Goal: Task Accomplishment & Management: Manage account settings

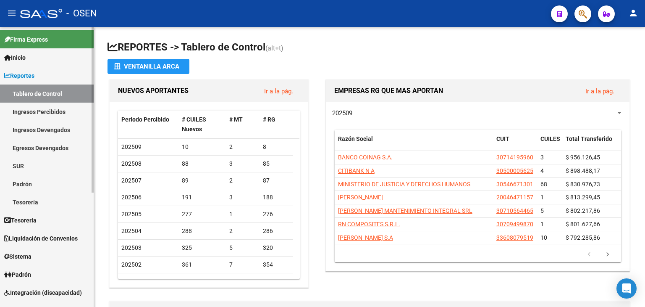
drag, startPoint x: 0, startPoint y: 0, endPoint x: 50, endPoint y: 74, distance: 89.8
click at [50, 74] on link "Reportes" at bounding box center [47, 75] width 94 height 18
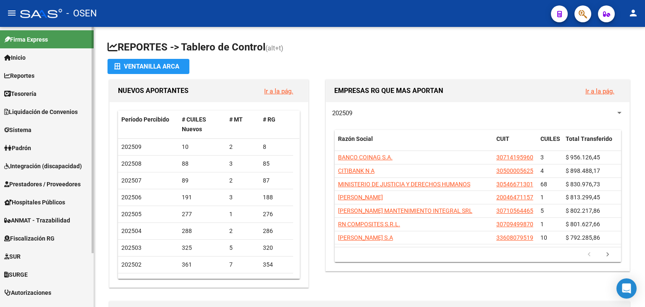
click at [47, 91] on link "Tesorería" at bounding box center [47, 93] width 94 height 18
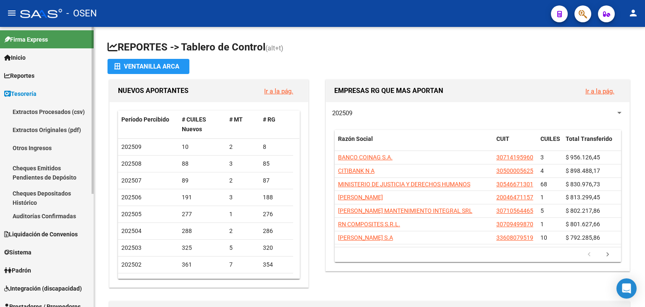
click at [61, 217] on link "Auditorías Confirmadas" at bounding box center [47, 216] width 94 height 18
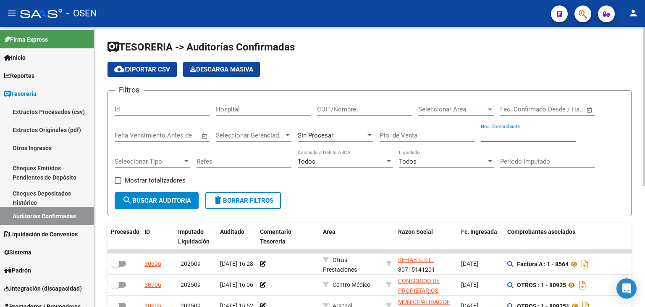
click at [514, 132] on input "Nro. Comprobante" at bounding box center [528, 135] width 95 height 8
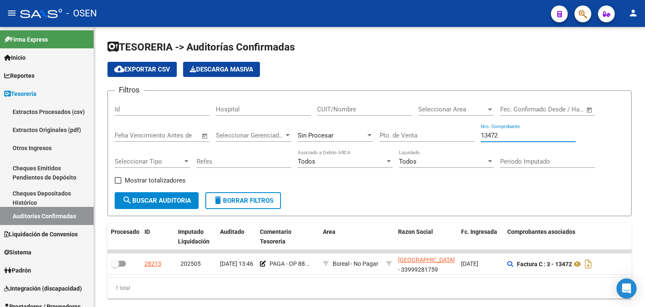
type input "13472"
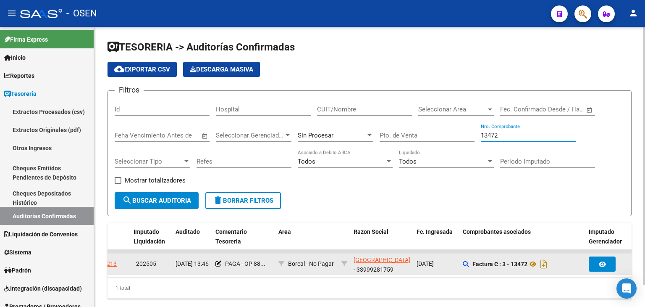
scroll to position [0, 17]
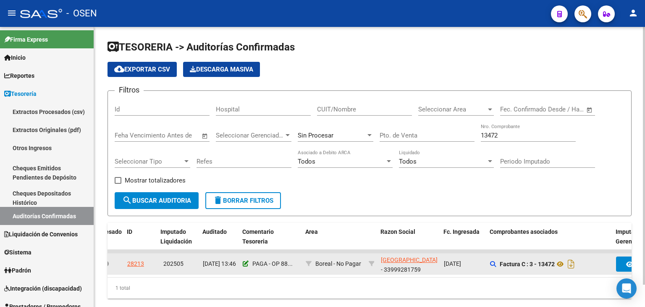
click at [245, 265] on icon at bounding box center [246, 263] width 6 height 6
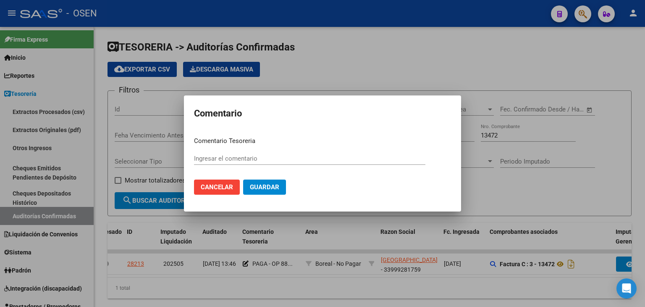
type input "PAGA - OP 88790"
drag, startPoint x: 244, startPoint y: 158, endPoint x: 224, endPoint y: 157, distance: 19.8
click at [224, 157] on input "PAGA - OP 88790" at bounding box center [309, 159] width 231 height 8
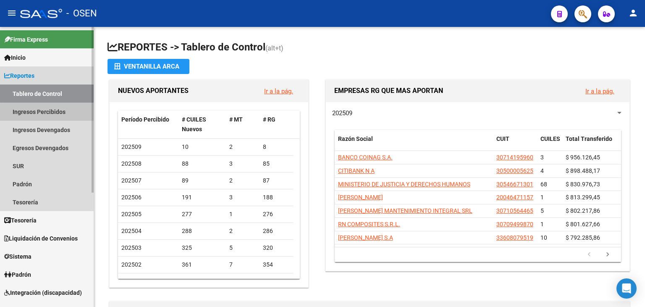
click at [58, 113] on link "Ingresos Percibidos" at bounding box center [47, 111] width 94 height 18
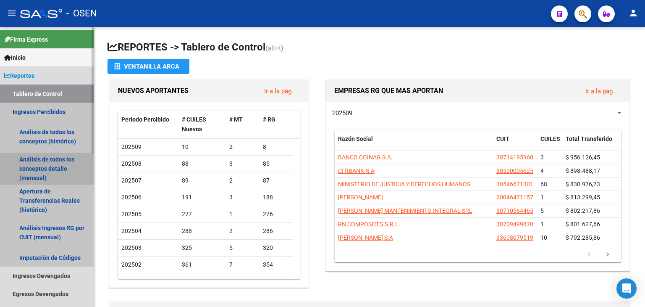
click at [56, 171] on link "Análisis de todos los conceptos detalle (mensual)" at bounding box center [47, 168] width 94 height 32
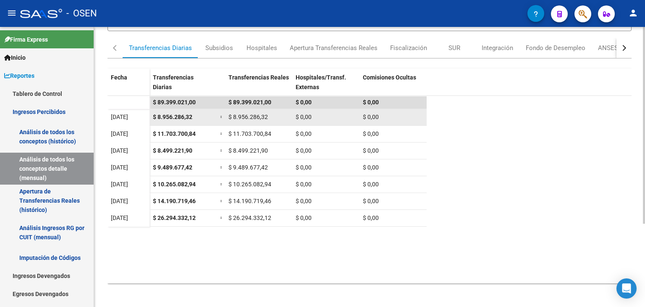
scroll to position [118, 0]
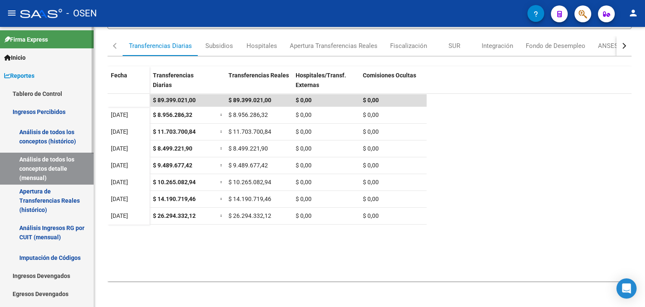
click at [21, 72] on span "Reportes" at bounding box center [19, 75] width 30 height 9
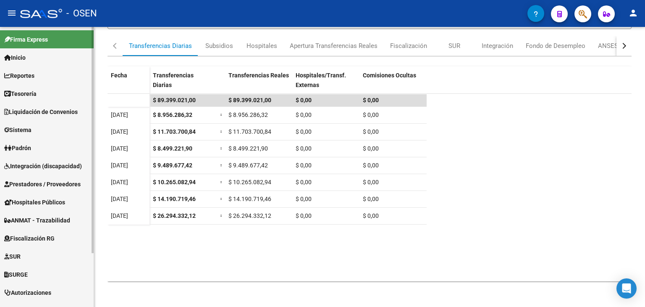
click at [28, 94] on span "Tesorería" at bounding box center [20, 93] width 32 height 9
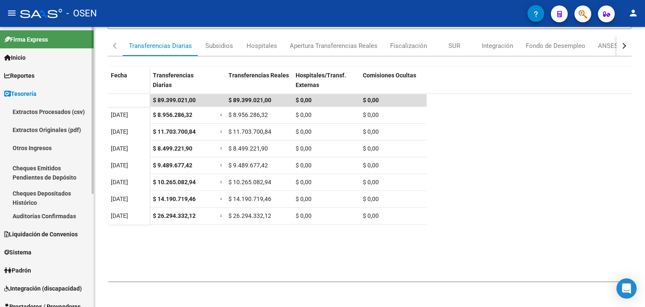
click at [57, 221] on link "Auditorías Confirmadas" at bounding box center [47, 216] width 94 height 18
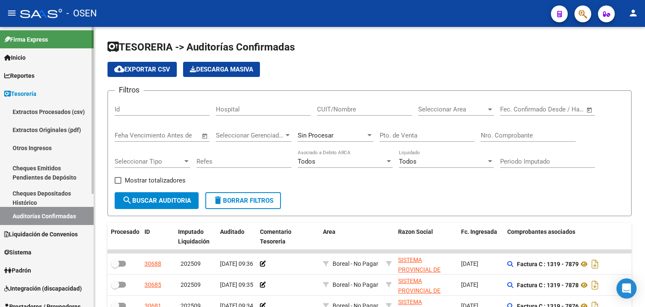
scroll to position [140, 0]
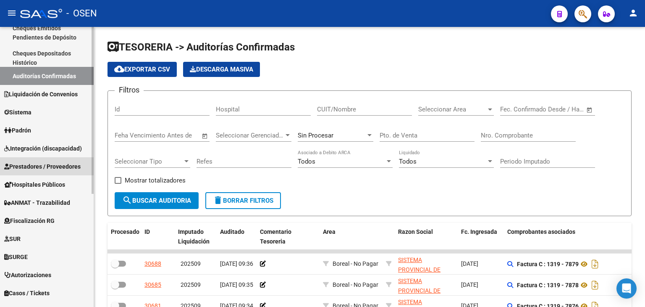
click at [41, 169] on span "Prestadores / Proveedores" at bounding box center [42, 166] width 76 height 9
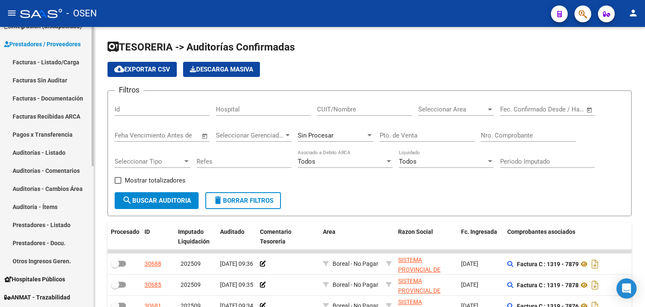
click at [67, 56] on link "Facturas - Listado/Carga" at bounding box center [47, 62] width 94 height 18
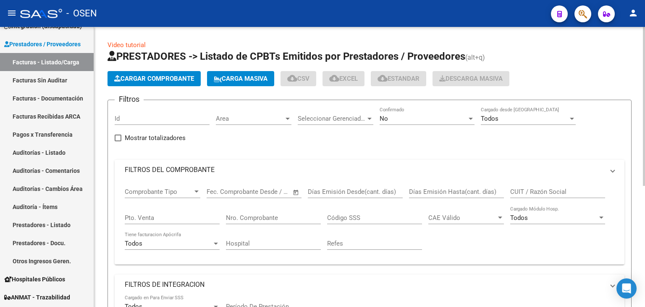
scroll to position [280, 0]
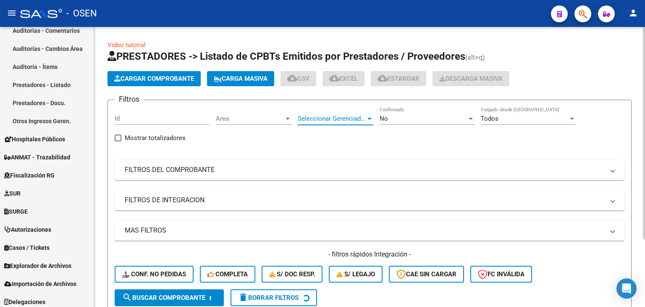
click at [322, 120] on span "Seleccionar Gerenciador" at bounding box center [332, 119] width 68 height 8
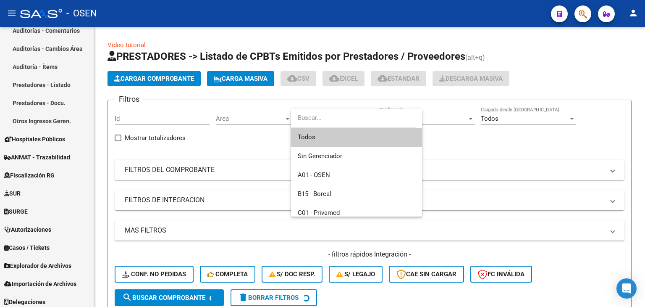
click at [239, 114] on div at bounding box center [322, 153] width 645 height 307
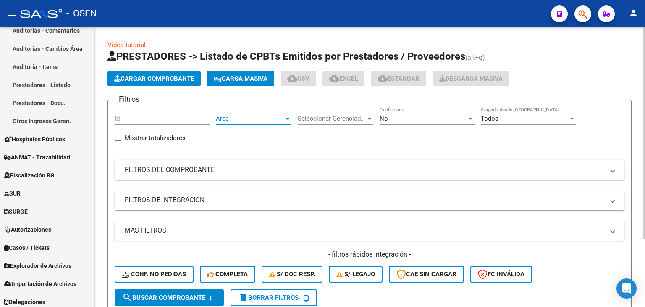
click at [243, 118] on span "Area" at bounding box center [250, 119] width 68 height 8
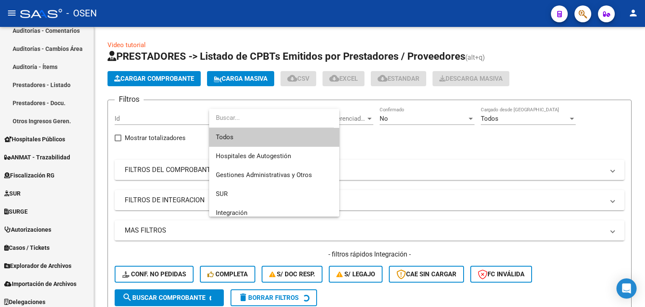
click at [425, 106] on div at bounding box center [322, 153] width 645 height 307
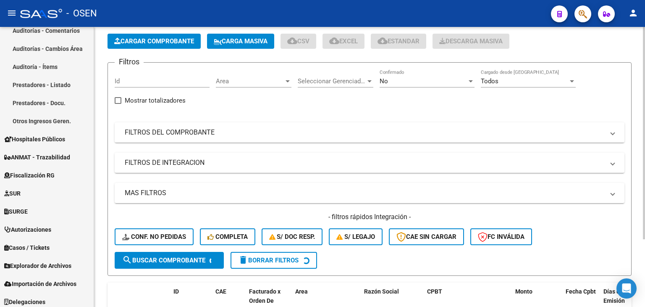
scroll to position [89, 0]
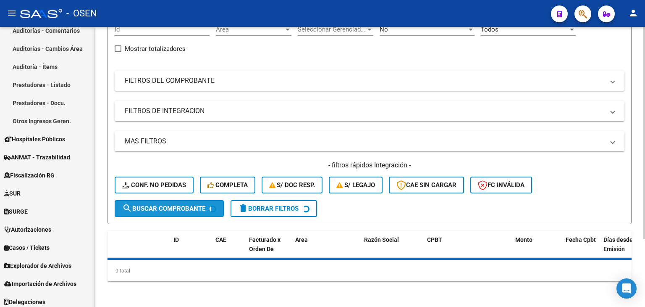
click at [181, 207] on span "search Buscar Comprobante" at bounding box center [163, 209] width 83 height 8
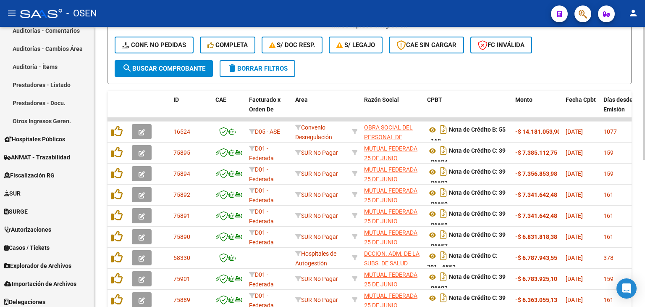
scroll to position [0, 0]
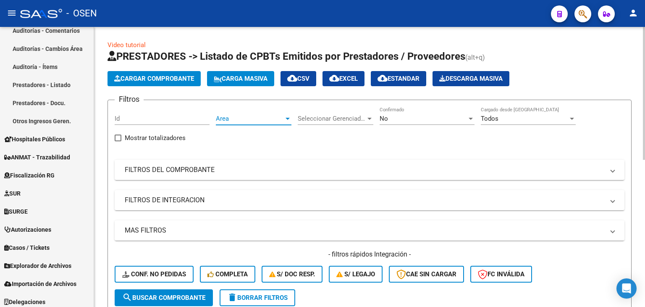
click at [234, 119] on span "Area" at bounding box center [250, 119] width 68 height 8
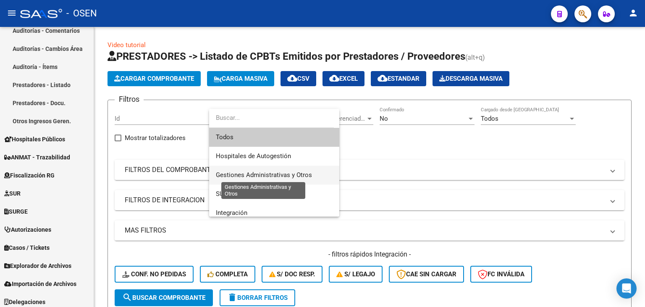
click at [250, 173] on span "Gestiones Administrativas y Otros" at bounding box center [264, 175] width 96 height 8
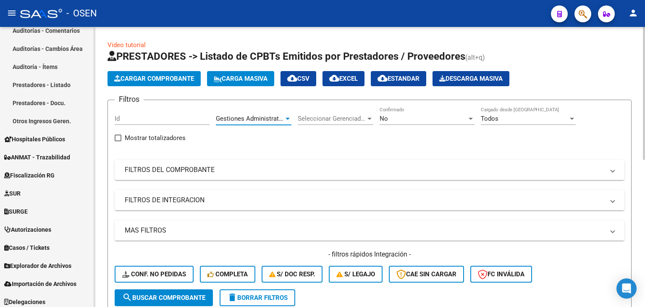
click at [402, 121] on div "No" at bounding box center [423, 119] width 87 height 8
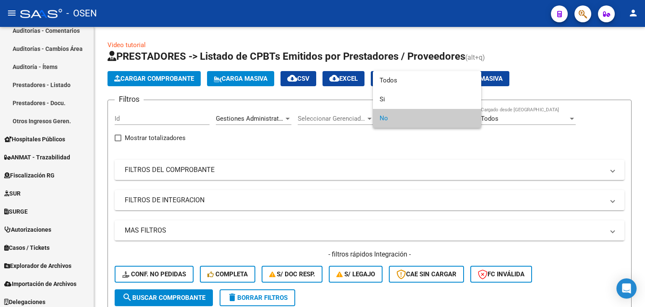
click at [183, 297] on div at bounding box center [322, 153] width 645 height 307
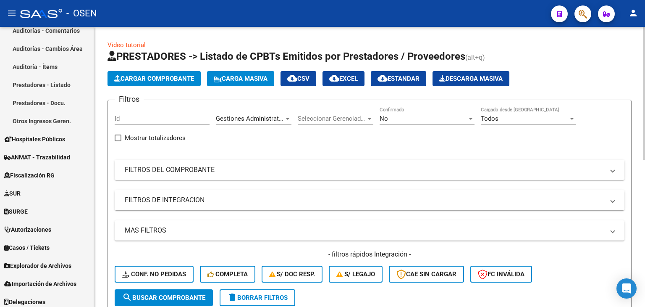
scroll to position [140, 0]
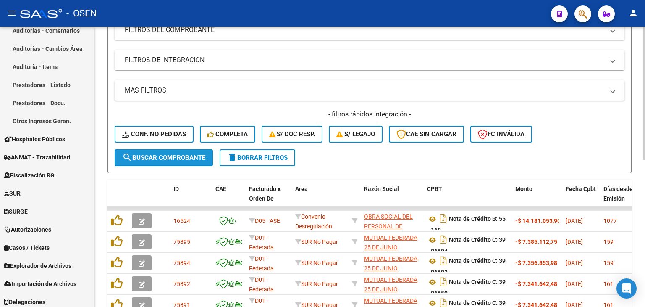
click at [176, 160] on button "search Buscar Comprobante" at bounding box center [164, 157] width 98 height 17
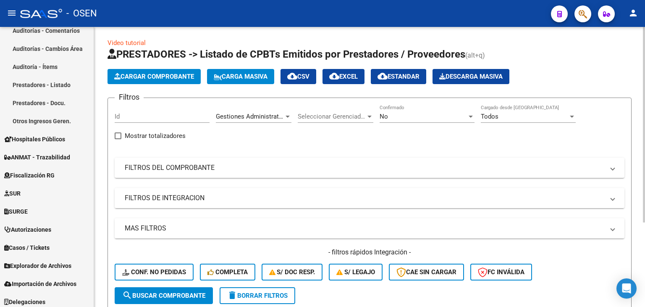
scroll to position [0, 0]
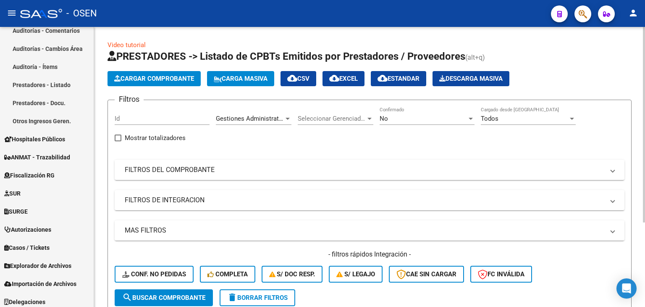
click at [257, 120] on span "Gestiones Administrativas y Otros" at bounding box center [264, 119] width 96 height 8
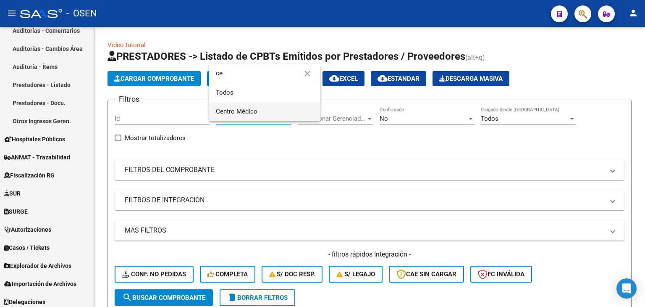
type input "ce"
click at [270, 110] on span "Centro Médico" at bounding box center [265, 111] width 98 height 19
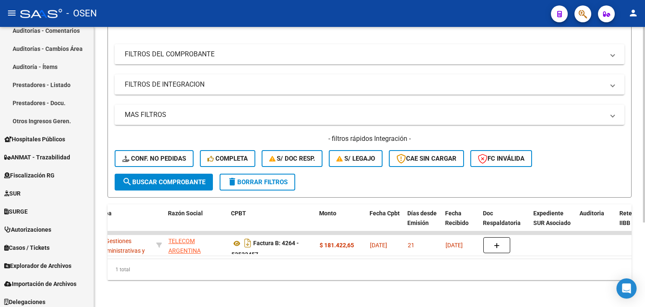
scroll to position [121, 0]
click at [194, 178] on span "search Buscar Comprobante" at bounding box center [163, 182] width 83 height 8
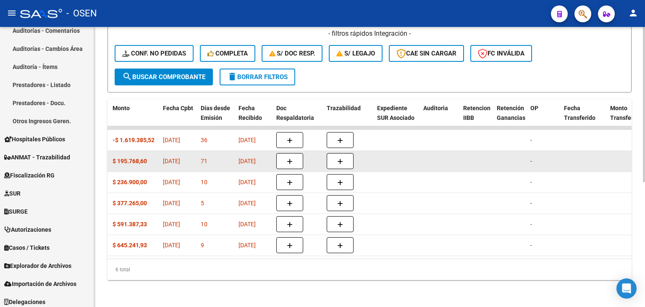
scroll to position [0, 0]
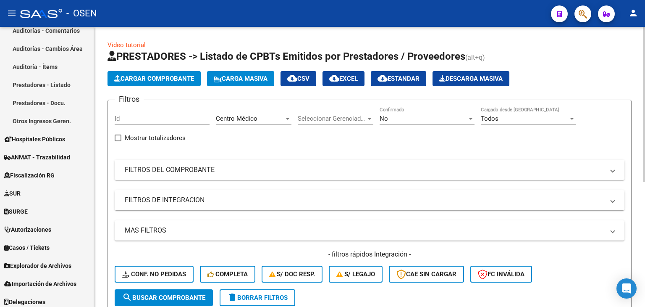
click at [264, 123] on div "Centro Médico Area" at bounding box center [254, 116] width 76 height 18
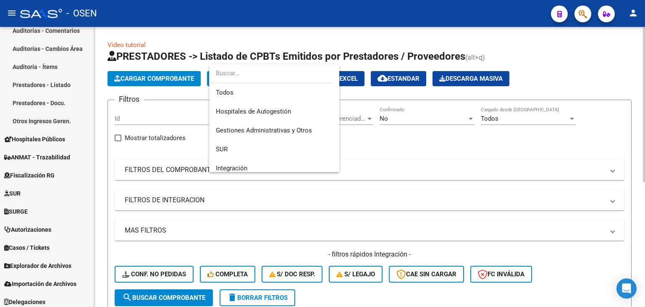
scroll to position [239, 0]
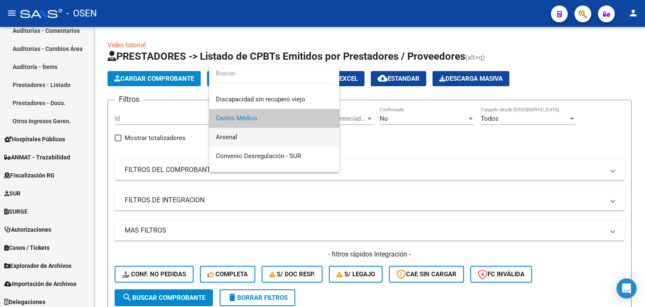
click at [259, 136] on span "Arsenal" at bounding box center [274, 137] width 117 height 19
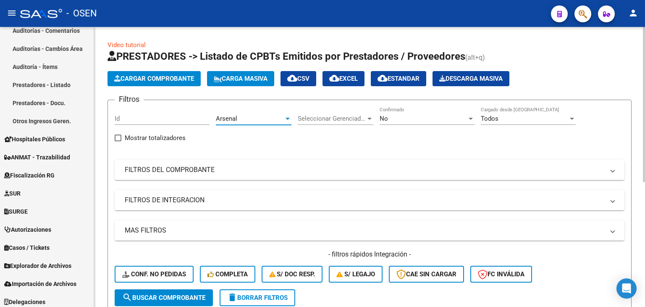
scroll to position [225, 0]
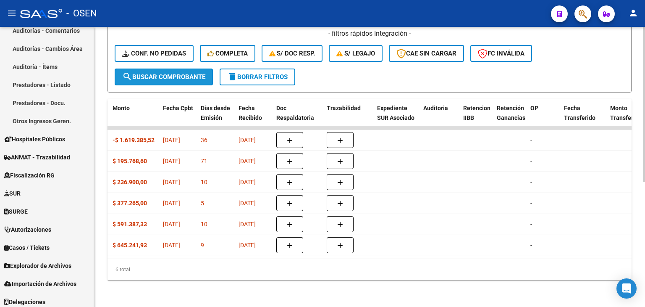
click at [189, 73] on span "search Buscar Comprobante" at bounding box center [163, 77] width 83 height 8
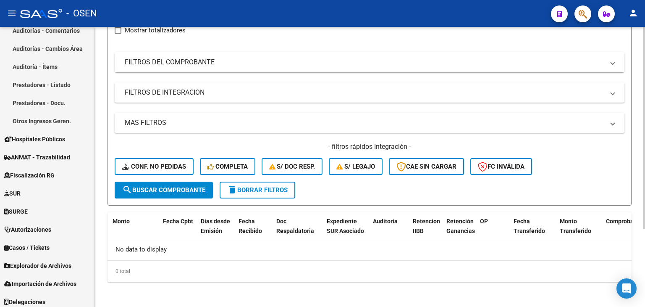
scroll to position [0, 0]
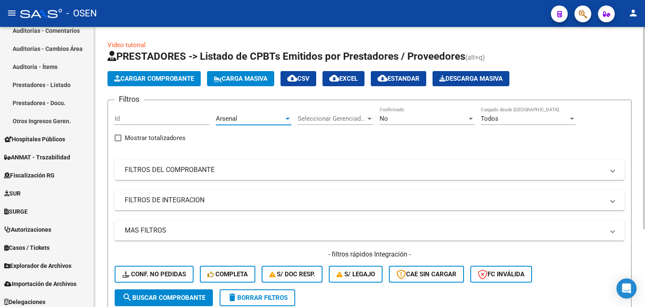
click at [255, 116] on div "Arsenal" at bounding box center [250, 119] width 68 height 8
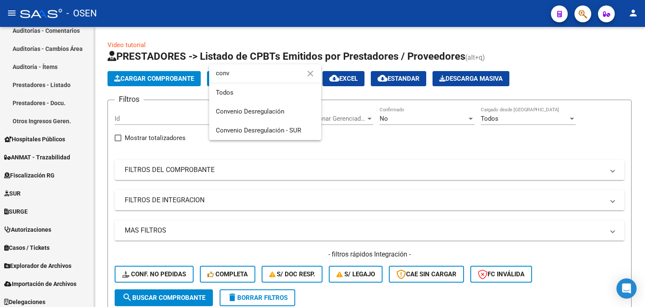
type input "conv"
click at [256, 116] on span "Convenio Desregulación" at bounding box center [265, 111] width 99 height 19
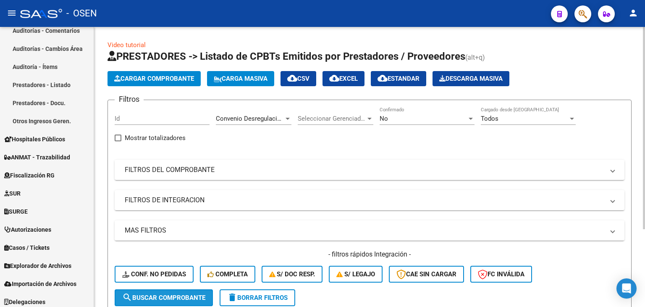
click at [197, 294] on span "search Buscar Comprobante" at bounding box center [163, 298] width 83 height 8
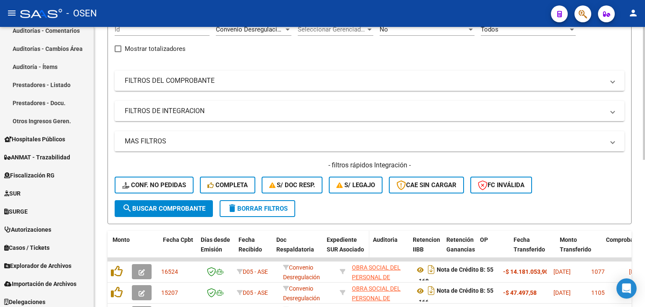
scroll to position [229, 0]
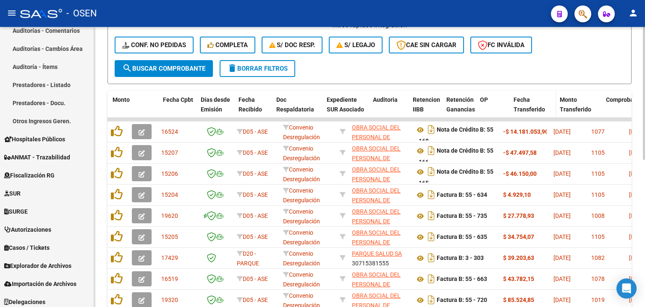
click at [525, 102] on div "Fecha Transferido" at bounding box center [533, 104] width 39 height 19
click at [531, 109] on span "Fecha Transferido" at bounding box center [529, 104] width 31 height 16
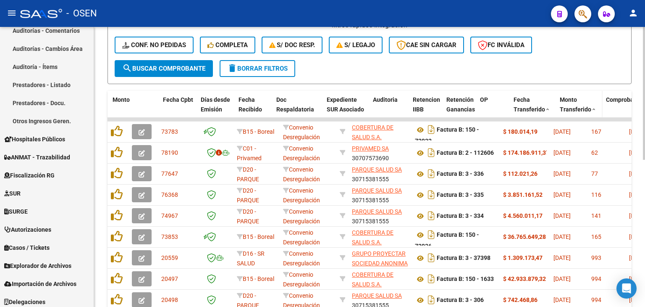
click at [573, 96] on span "Monto Transferido" at bounding box center [575, 104] width 31 height 16
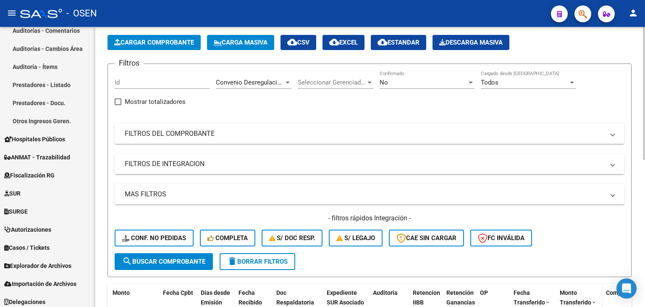
scroll to position [29, 0]
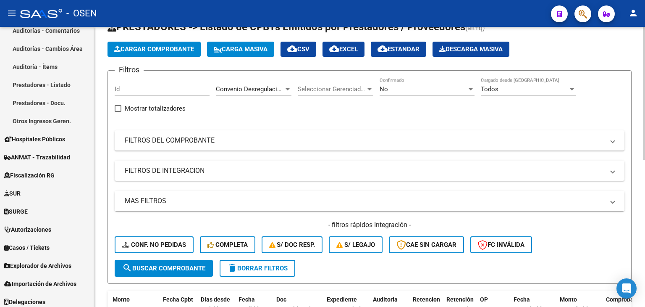
click at [410, 96] on div "No Confirmado" at bounding box center [427, 90] width 95 height 26
click at [412, 89] on div "No" at bounding box center [423, 89] width 87 height 8
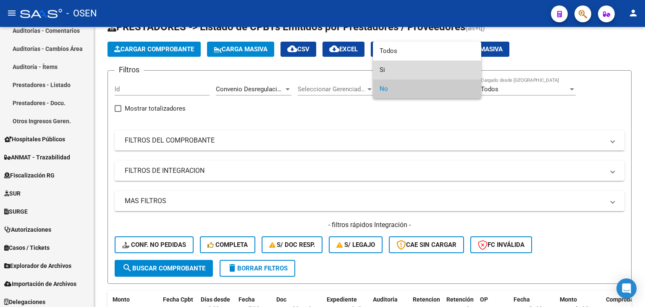
click at [417, 74] on span "Si" at bounding box center [427, 69] width 95 height 19
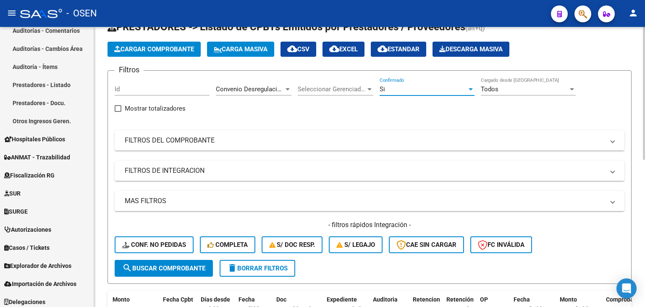
click at [191, 260] on button "search Buscar Comprobante" at bounding box center [164, 268] width 98 height 17
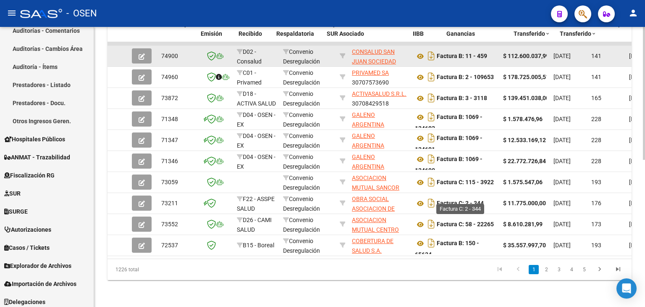
scroll to position [169, 0]
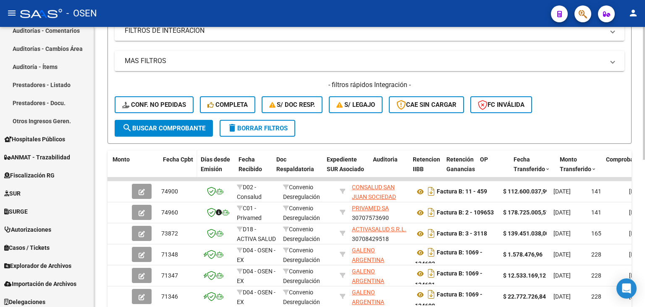
click at [184, 161] on span "Fecha Cpbt" at bounding box center [178, 159] width 30 height 7
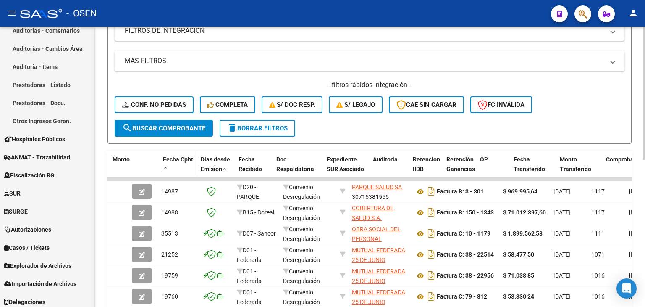
click at [184, 161] on span "Fecha Cpbt" at bounding box center [178, 159] width 30 height 7
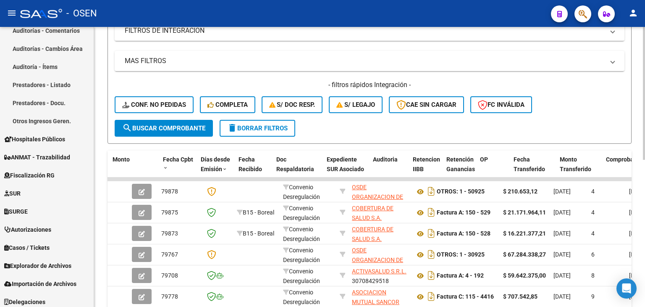
scroll to position [309, 0]
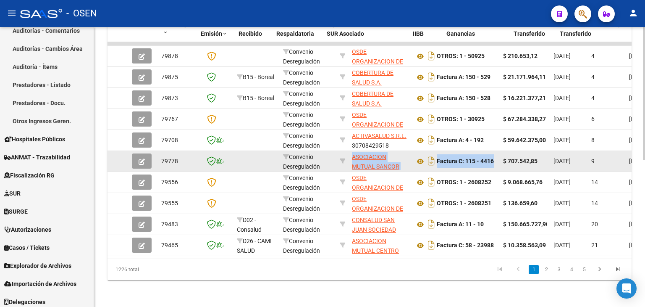
drag, startPoint x: 396, startPoint y: 144, endPoint x: 501, endPoint y: 160, distance: 106.2
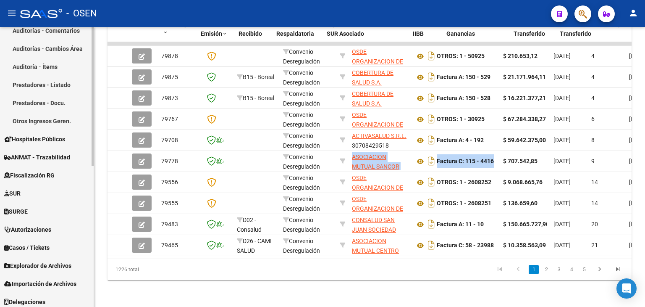
scroll to position [140, 0]
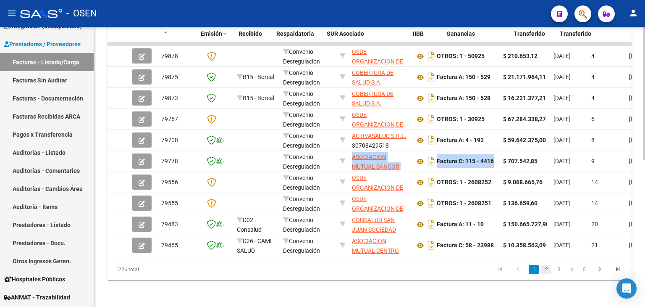
click at [545, 269] on link "2" at bounding box center [546, 269] width 10 height 9
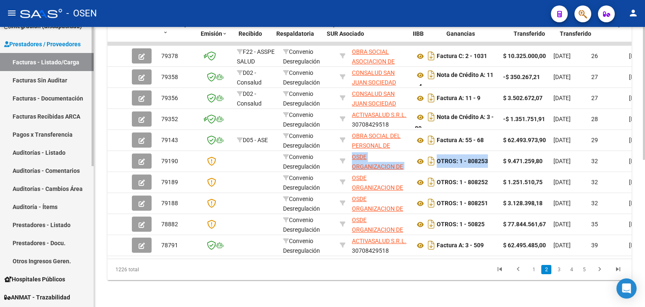
scroll to position [0, 0]
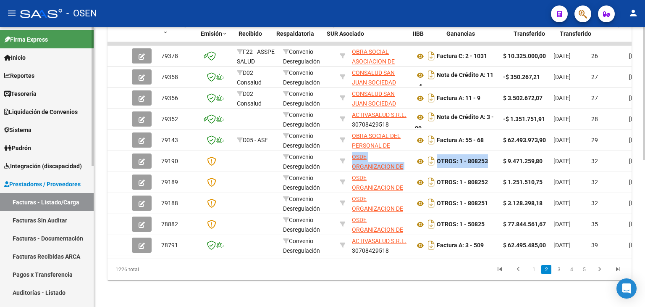
click at [35, 96] on span "Tesorería" at bounding box center [20, 93] width 32 height 9
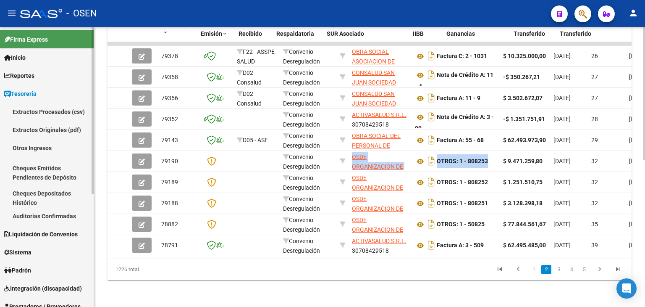
click at [40, 212] on link "Auditorías Confirmadas" at bounding box center [47, 216] width 94 height 18
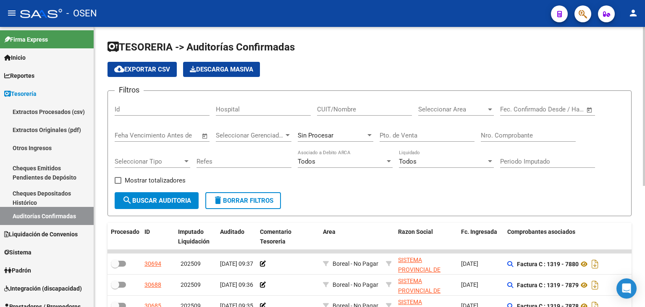
drag, startPoint x: 470, startPoint y: 94, endPoint x: 470, endPoint y: 98, distance: 4.6
click at [470, 98] on form "Filtros Id Hospital CUIT/Nombre Seleccionar Area Seleccionar Area Fecha inicio …" at bounding box center [370, 153] width 524 height 126
click at [472, 108] on span "Seleccionar Area" at bounding box center [452, 109] width 68 height 8
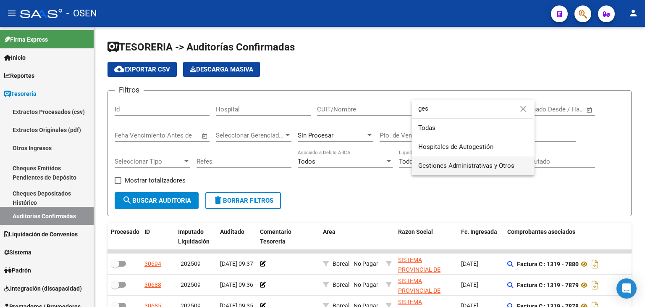
type input "ges"
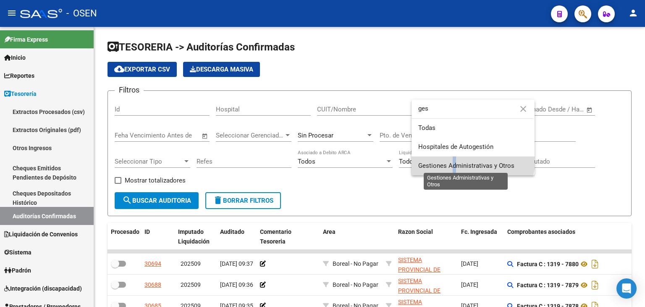
drag, startPoint x: 452, startPoint y: 157, endPoint x: 454, endPoint y: 162, distance: 5.2
click at [454, 162] on span "Gestiones Administrativas y Otros" at bounding box center [473, 165] width 110 height 19
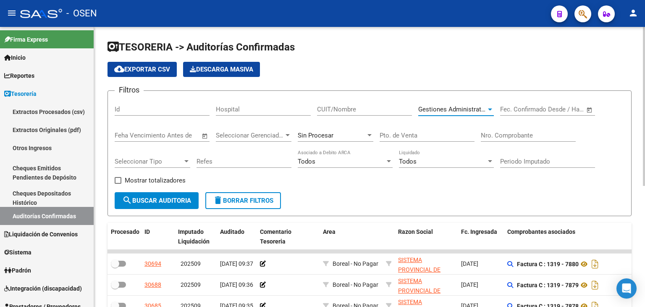
click at [123, 198] on mat-icon "search" at bounding box center [127, 200] width 10 height 10
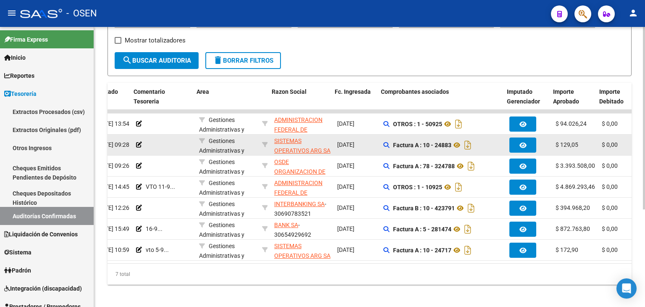
scroll to position [0, 126]
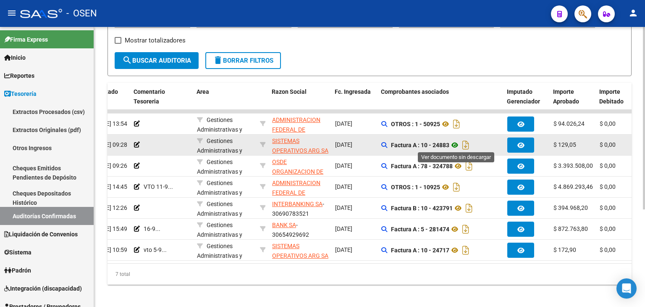
click at [452, 143] on icon at bounding box center [454, 145] width 11 height 10
click at [136, 143] on icon at bounding box center [137, 145] width 6 height 6
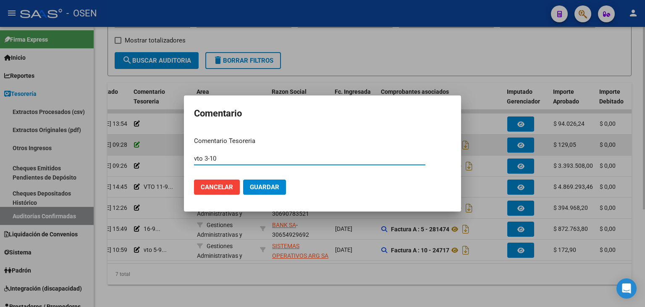
type input "vto 3-10"
click at [243, 179] on button "Guardar" at bounding box center [264, 186] width 43 height 15
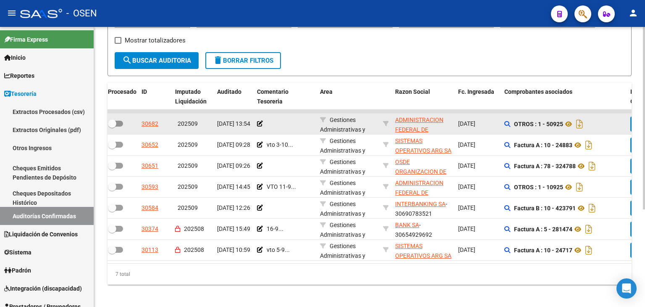
scroll to position [0, 0]
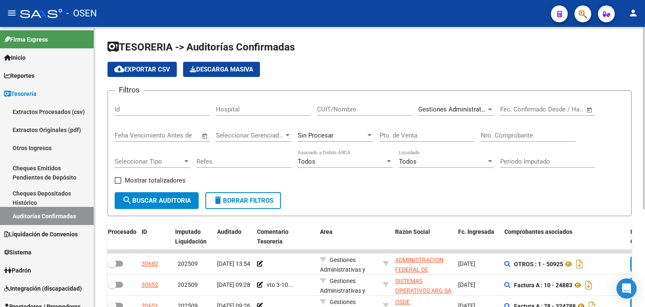
click at [468, 111] on span "Gestiones Administrativas y Otros" at bounding box center [466, 109] width 96 height 8
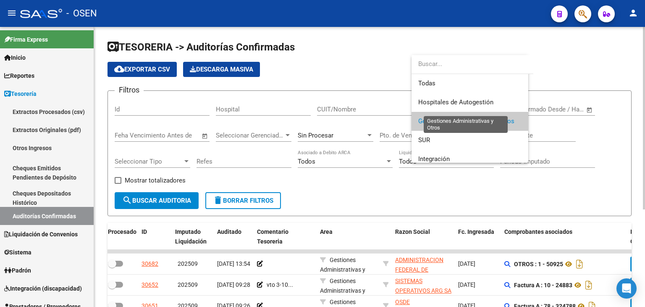
scroll to position [12, 0]
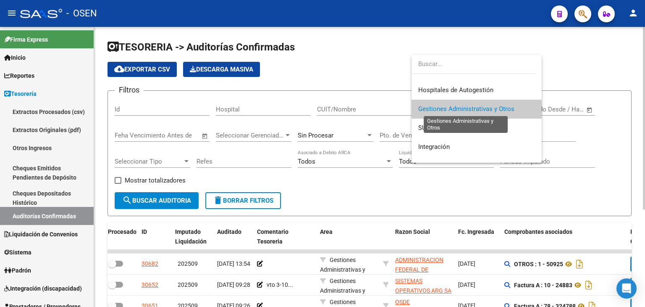
type input "e"
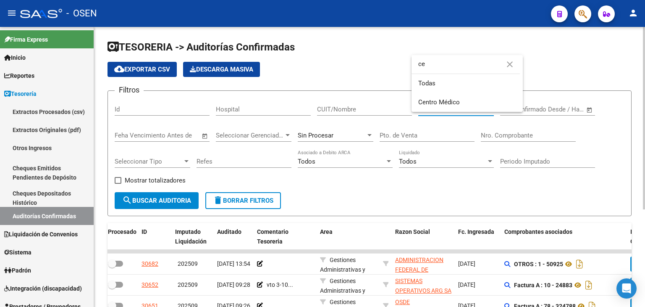
scroll to position [0, 0]
type input "ce"
click at [468, 100] on span "Centro Médico" at bounding box center [467, 102] width 98 height 19
click at [155, 196] on button "search Buscar Auditoria" at bounding box center [157, 200] width 84 height 17
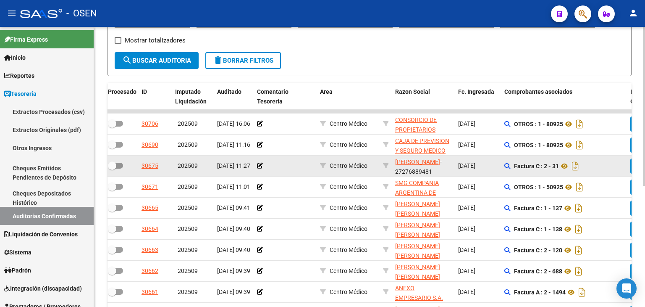
scroll to position [213, 0]
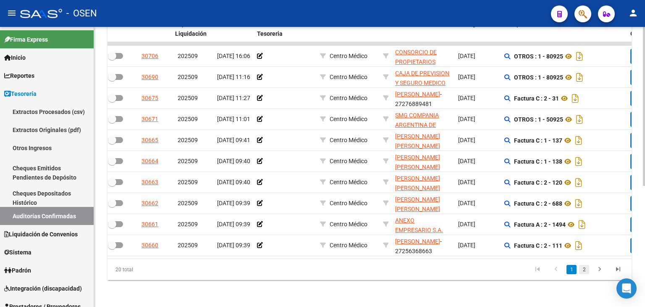
click at [581, 270] on link "2" at bounding box center [584, 269] width 10 height 9
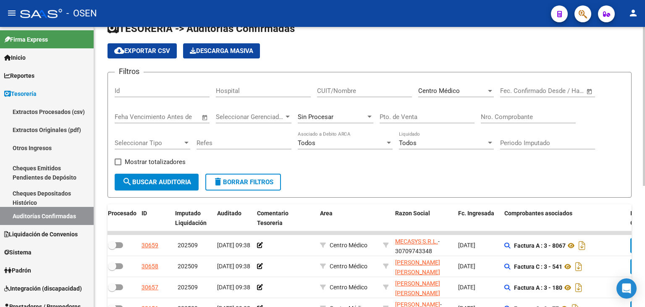
scroll to position [0, 0]
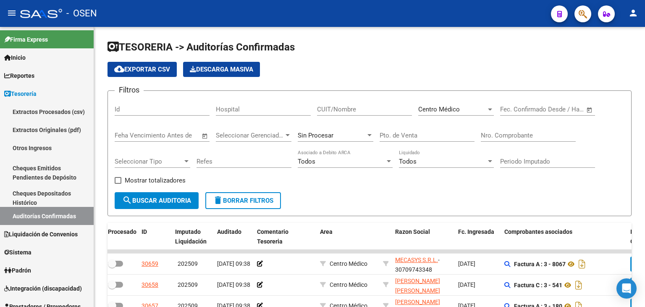
click at [457, 110] on span "Centro Médico" at bounding box center [439, 109] width 42 height 8
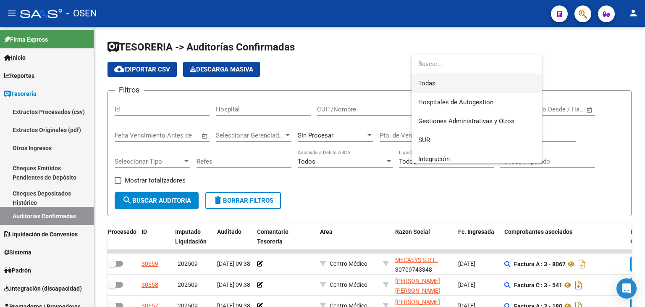
click at [462, 83] on span "Todas" at bounding box center [476, 83] width 117 height 19
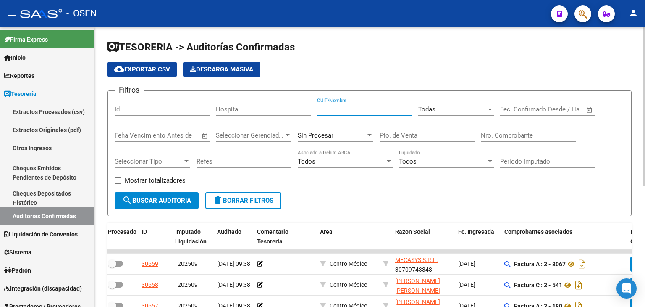
click at [367, 111] on input "CUIT/Nombre" at bounding box center [364, 109] width 95 height 8
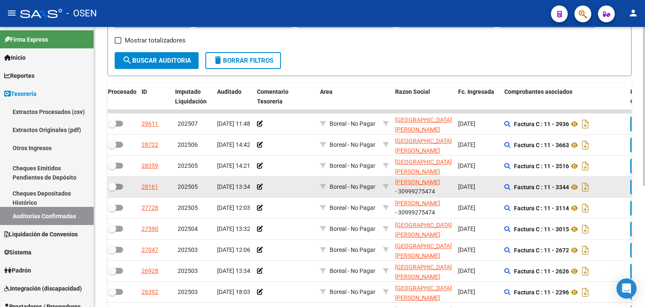
scroll to position [213, 0]
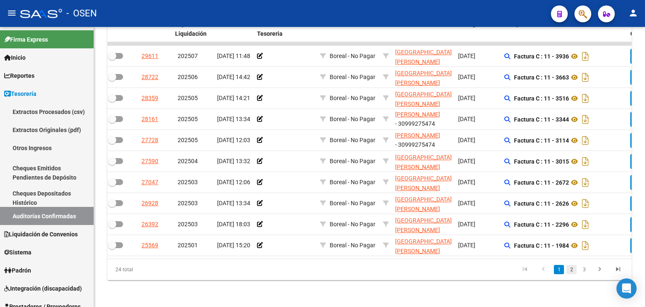
click at [570, 269] on link "2" at bounding box center [572, 269] width 10 height 9
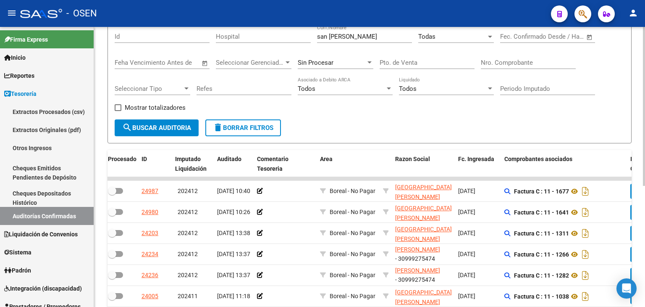
scroll to position [0, 0]
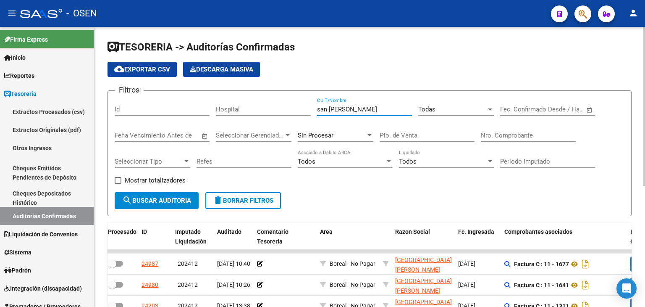
drag, startPoint x: 365, startPoint y: 106, endPoint x: 220, endPoint y: 105, distance: 144.1
click at [220, 105] on div "Filtros Id Hospital san bernardo CUIT/Nombre Todas Seleccionar Area Fecha inici…" at bounding box center [370, 144] width 510 height 94
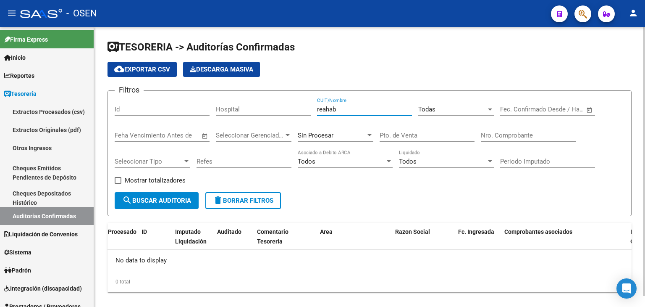
drag, startPoint x: 341, startPoint y: 110, endPoint x: 232, endPoint y: 89, distance: 111.3
click at [232, 89] on app-list-header "TESORERIA -> Auditorías Confirmadas cloud_download Exportar CSV Descarga Masiva…" at bounding box center [370, 128] width 524 height 176
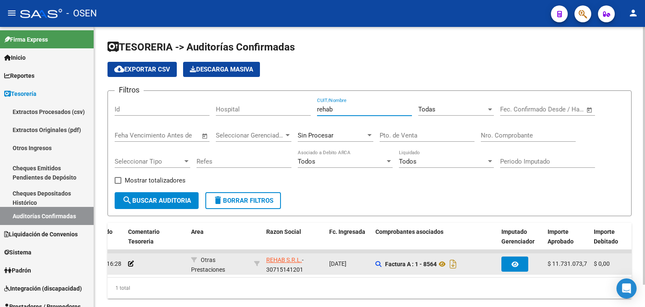
scroll to position [0, 136]
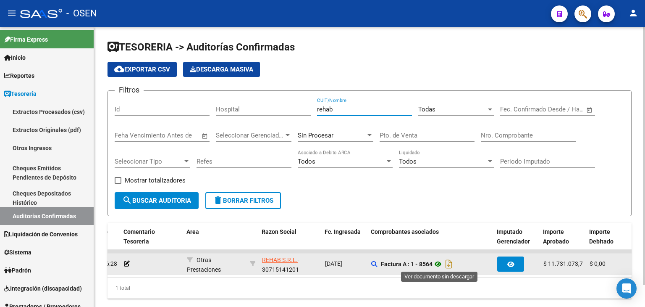
type input "rehab"
click at [437, 260] on icon at bounding box center [438, 264] width 11 height 10
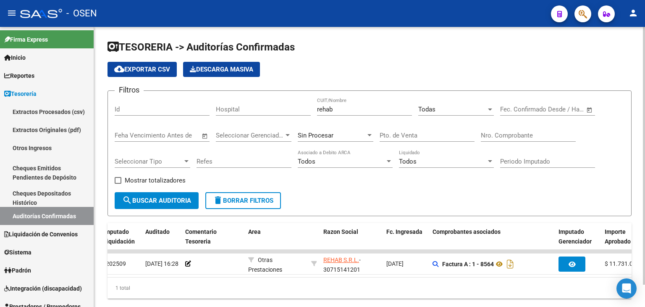
scroll to position [0, 71]
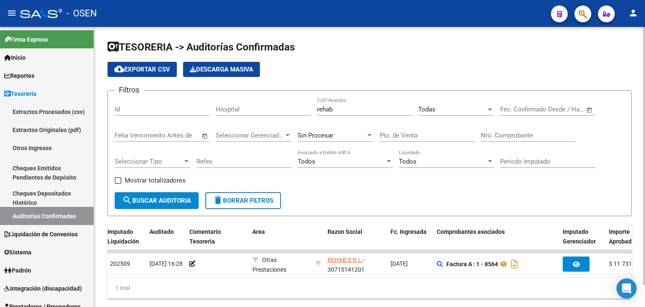
click at [627, 131] on form "Filtros Id Hospital rehab CUIT/Nombre Todas Seleccionar Area Fecha inicio – Fec…" at bounding box center [370, 153] width 524 height 126
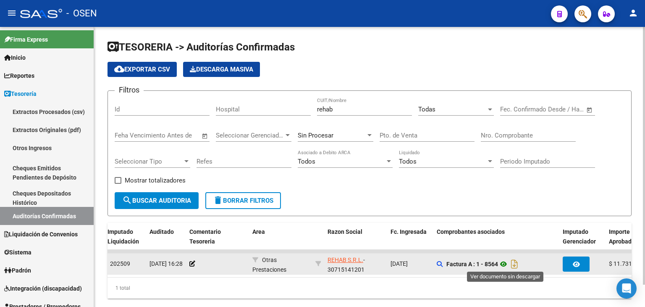
click at [505, 263] on icon at bounding box center [503, 264] width 11 height 10
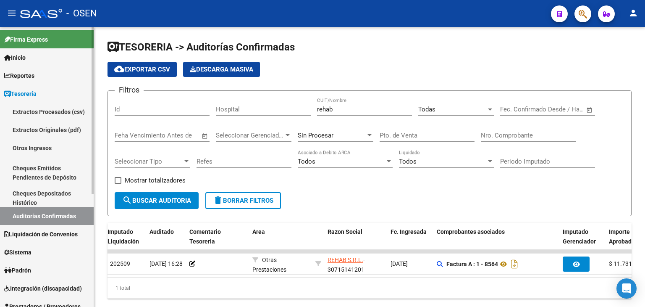
drag, startPoint x: 29, startPoint y: 192, endPoint x: 44, endPoint y: 215, distance: 27.7
click at [29, 192] on link "Cheques Depositados Histórico" at bounding box center [47, 198] width 94 height 18
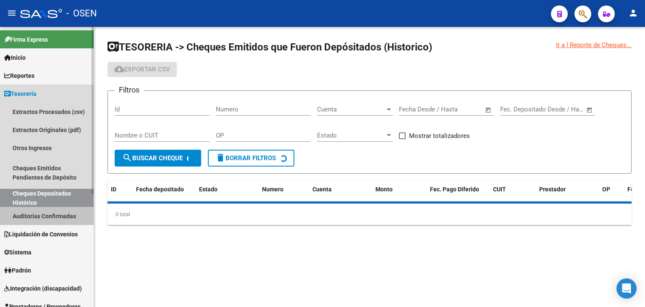
click at [44, 215] on link "Auditorías Confirmadas" at bounding box center [47, 216] width 94 height 18
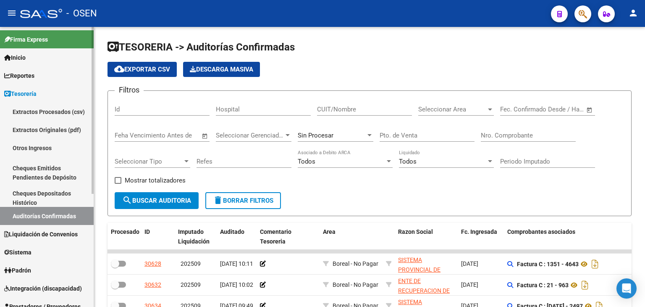
scroll to position [140, 0]
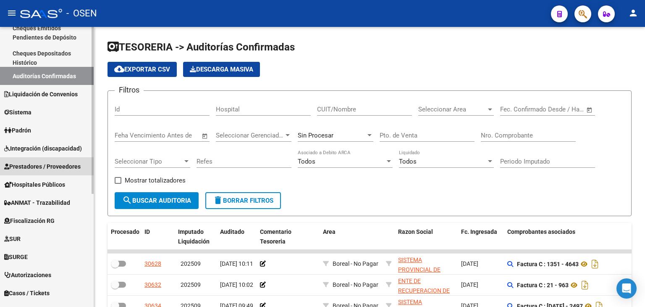
click at [46, 167] on span "Prestadores / Proveedores" at bounding box center [42, 166] width 76 height 9
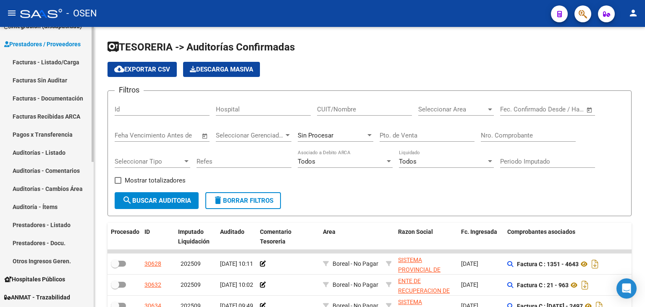
click at [44, 174] on link "Auditorías - Comentarios" at bounding box center [47, 170] width 94 height 18
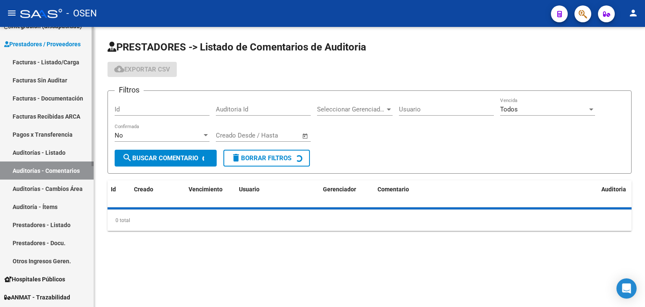
click at [62, 60] on link "Facturas - Listado/Carga" at bounding box center [47, 62] width 94 height 18
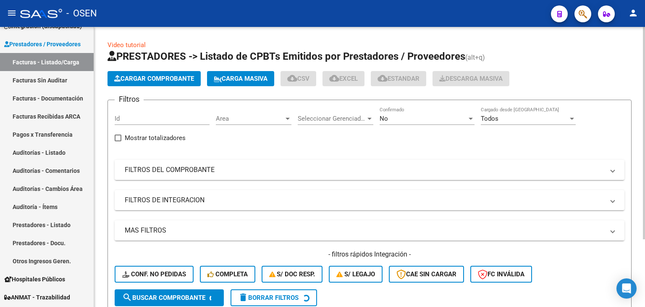
click at [161, 81] on span "Cargar Comprobante" at bounding box center [154, 79] width 80 height 8
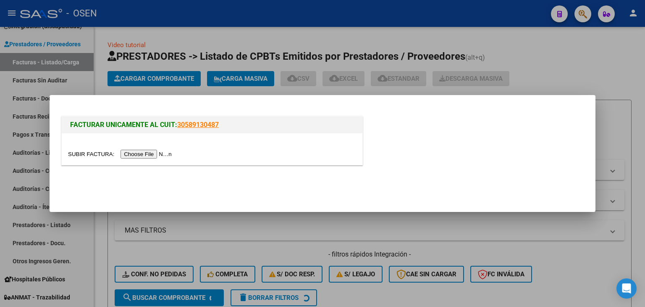
click at [155, 155] on input "file" at bounding box center [121, 154] width 106 height 9
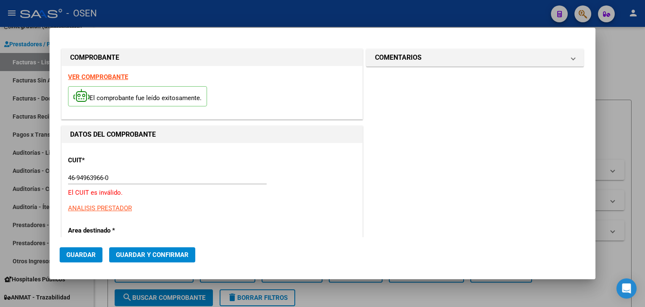
click at [98, 79] on strong "VER COMPROBANTE" at bounding box center [98, 77] width 60 height 8
click at [285, 269] on mat-dialog-container "COMPROBANTE VER COMPROBANTE El comprobante fue leído exitosamente. DATOS DEL CO…" at bounding box center [323, 154] width 546 height 252
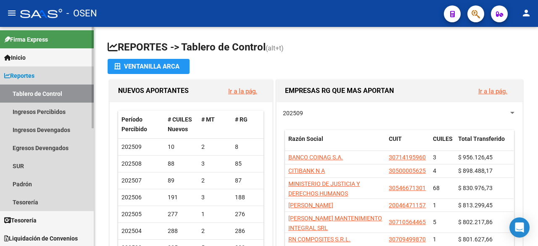
click at [32, 73] on span "Reportes" at bounding box center [19, 75] width 30 height 9
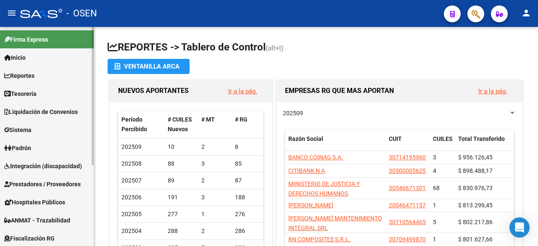
click at [28, 95] on span "Tesorería" at bounding box center [20, 93] width 32 height 9
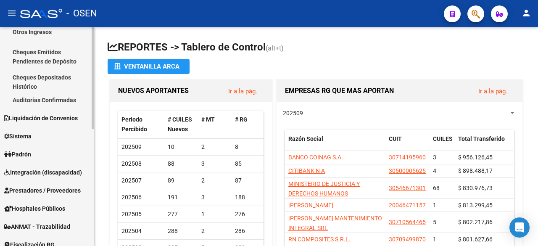
scroll to position [110, 0]
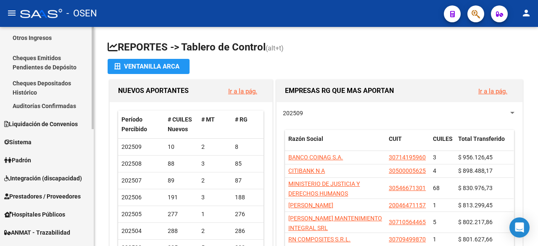
click at [50, 203] on link "Prestadores / Proveedores" at bounding box center [47, 196] width 94 height 18
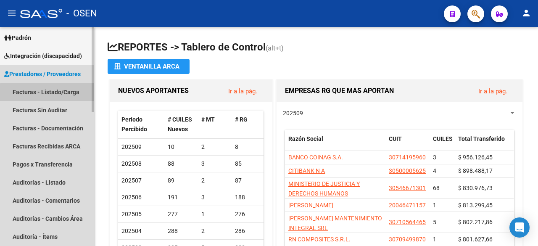
click at [58, 94] on link "Facturas - Listado/Carga" at bounding box center [47, 92] width 94 height 18
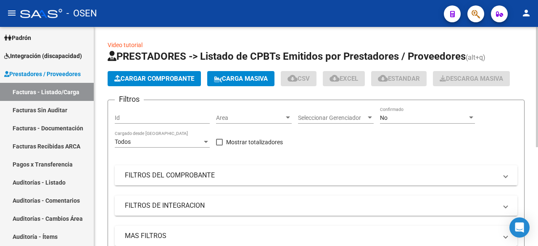
click at [188, 173] on mat-panel-title "FILTROS DEL COMPROBANTE" at bounding box center [311, 175] width 372 height 9
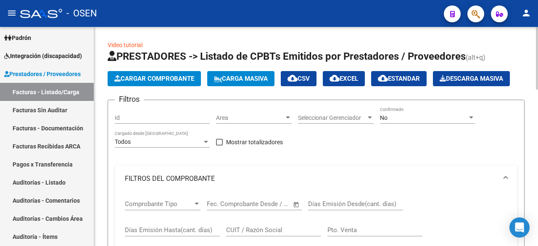
scroll to position [140, 0]
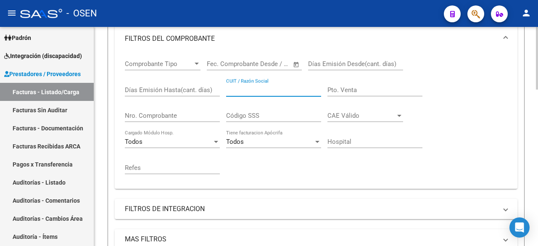
click at [251, 88] on input "CUIT / Razón Social" at bounding box center [273, 90] width 95 height 8
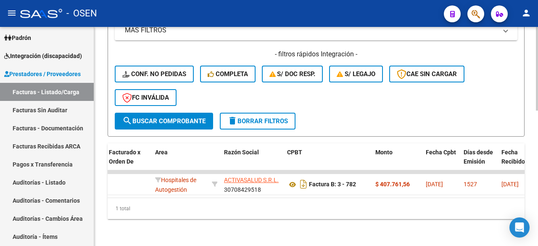
scroll to position [0, 145]
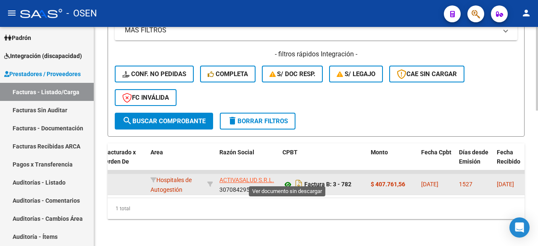
type input "ACTIVA"
click at [291, 179] on icon at bounding box center [287, 184] width 11 height 10
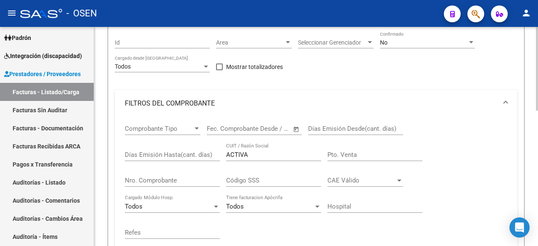
scroll to position [0, 0]
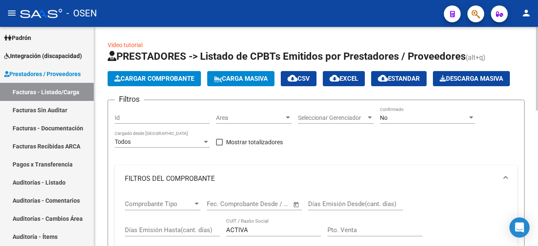
click at [412, 118] on div "No" at bounding box center [423, 117] width 87 height 7
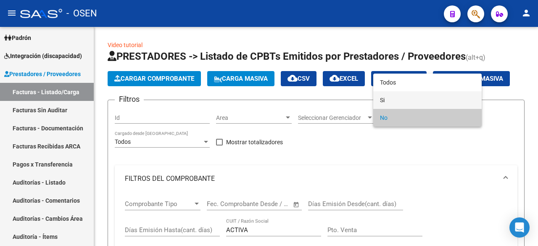
click at [408, 100] on span "Si" at bounding box center [427, 100] width 95 height 18
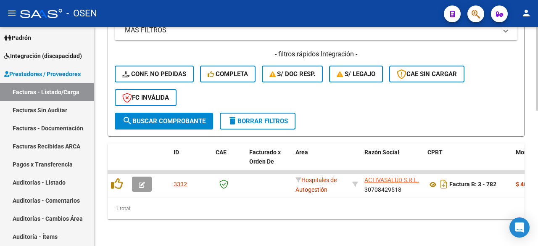
click at [169, 117] on span "search Buscar Comprobante" at bounding box center [163, 121] width 83 height 8
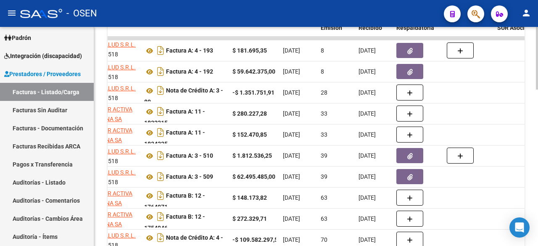
scroll to position [484, 0]
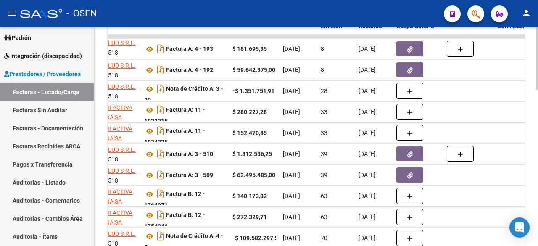
click at [535, 178] on div at bounding box center [536, 198] width 2 height 63
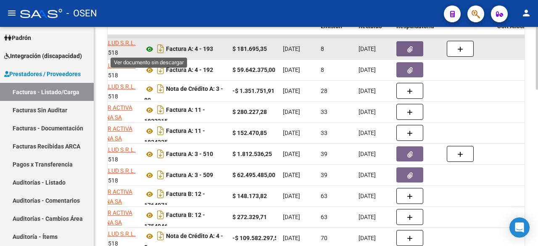
click at [150, 45] on icon at bounding box center [149, 49] width 11 height 10
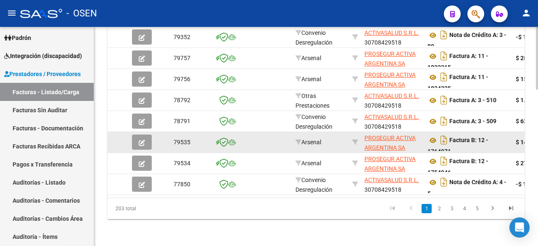
scroll to position [404, 0]
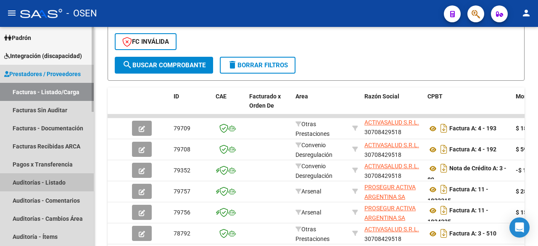
click at [44, 184] on link "Auditorías - Listado" at bounding box center [47, 182] width 94 height 18
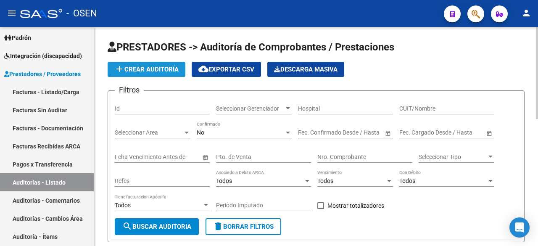
click at [173, 71] on span "add Crear Auditoría" at bounding box center [146, 70] width 64 height 8
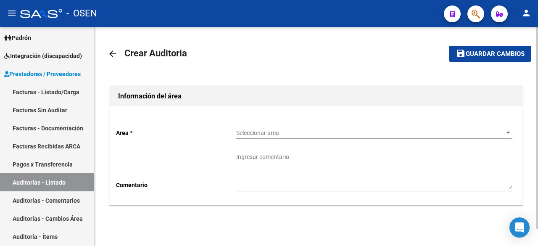
click at [318, 129] on span "Seleccionar area" at bounding box center [370, 132] width 268 height 7
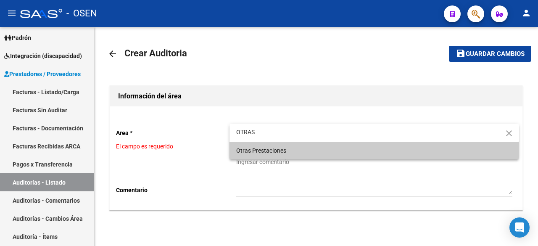
type input "OTRAS"
click at [286, 147] on span "Otras Prestaciones" at bounding box center [374, 151] width 276 height 18
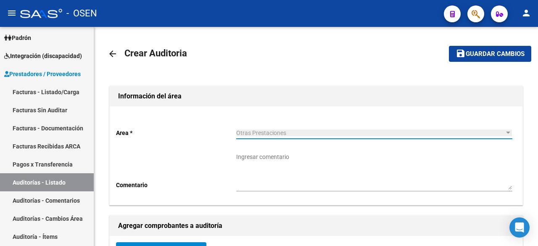
scroll to position [140, 0]
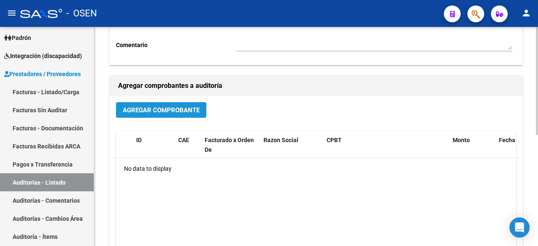
click at [178, 110] on span "Agregar Comprobante" at bounding box center [161, 110] width 77 height 8
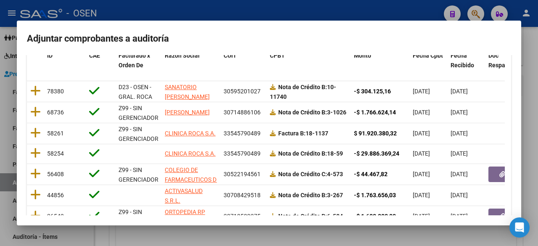
scroll to position [104, 0]
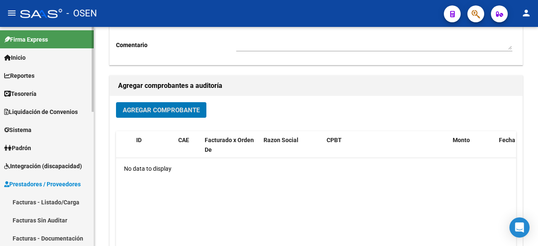
click at [32, 97] on span "Tesorería" at bounding box center [20, 93] width 32 height 9
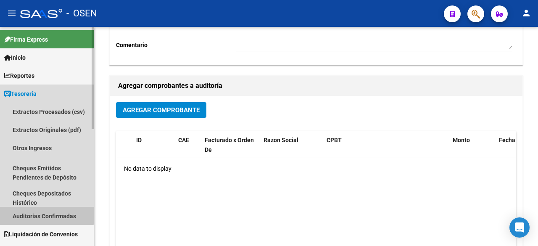
click at [39, 212] on link "Auditorías Confirmadas" at bounding box center [47, 216] width 94 height 18
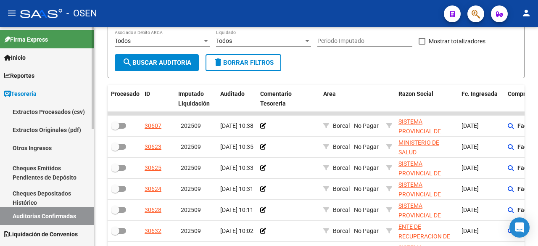
scroll to position [140, 0]
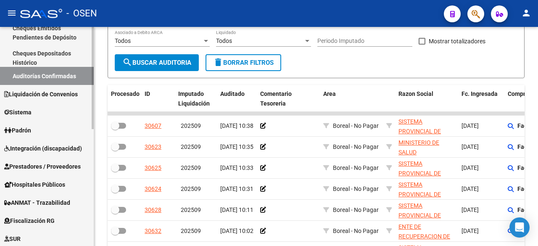
click at [57, 166] on span "Prestadores / Proveedores" at bounding box center [42, 166] width 76 height 9
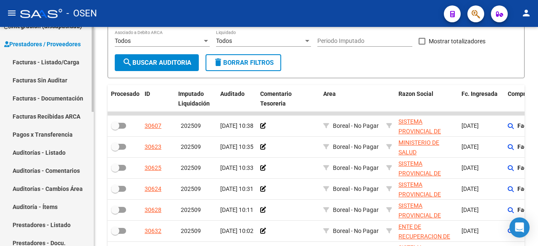
click at [60, 55] on link "Facturas - Listado/Carga" at bounding box center [47, 62] width 94 height 18
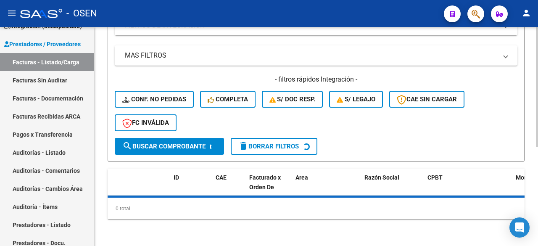
scroll to position [40, 0]
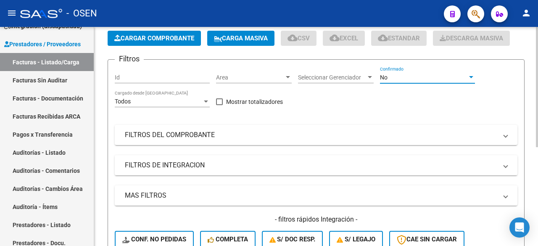
click at [410, 78] on div "No" at bounding box center [423, 77] width 87 height 7
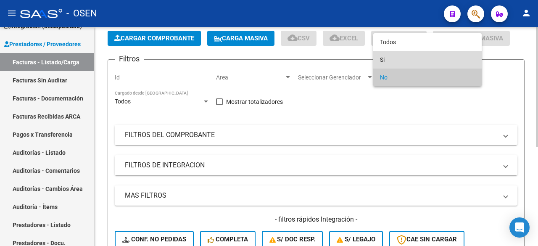
click at [409, 62] on span "Si" at bounding box center [427, 60] width 95 height 18
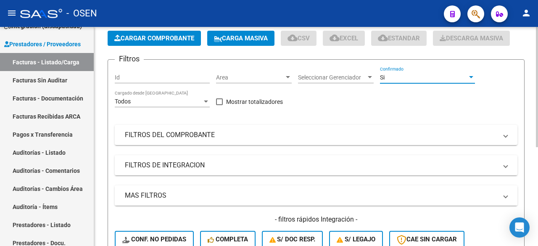
click at [359, 194] on mat-panel-title "MAS FILTROS" at bounding box center [311, 195] width 372 height 9
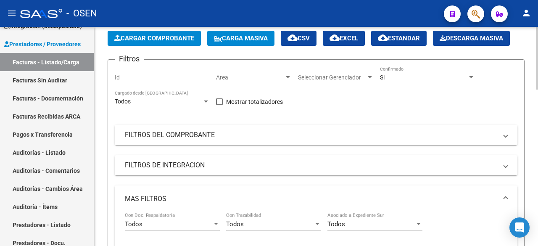
scroll to position [180, 0]
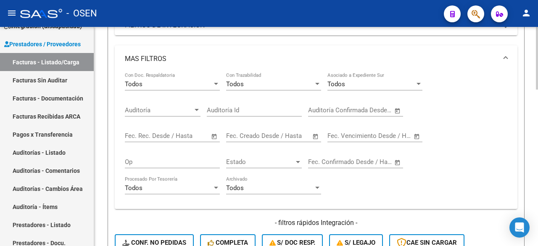
click at [398, 110] on span "Open calendar" at bounding box center [397, 110] width 20 height 20
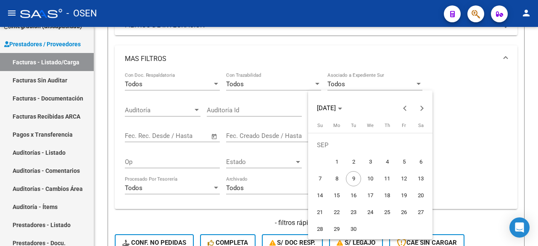
click at [338, 176] on span "8" at bounding box center [336, 178] width 15 height 15
type input "[DATE]"
click at [356, 177] on span "9" at bounding box center [353, 178] width 15 height 15
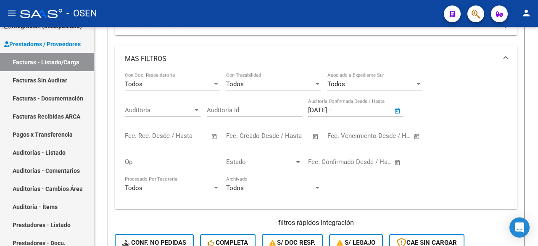
type input "[DATE]"
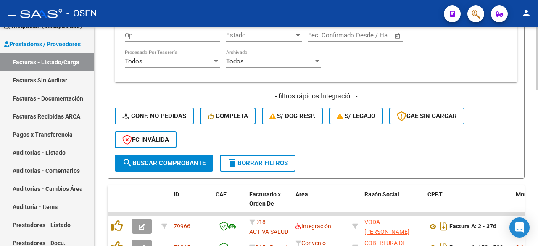
scroll to position [320, 0]
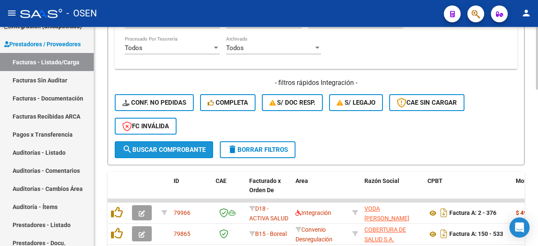
click at [167, 142] on button "search Buscar Comprobante" at bounding box center [164, 149] width 98 height 17
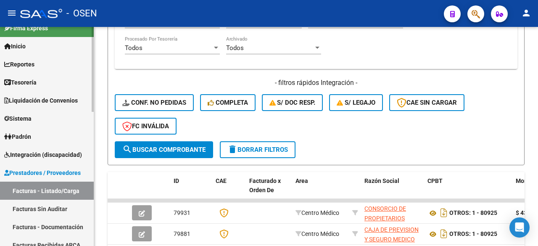
scroll to position [0, 0]
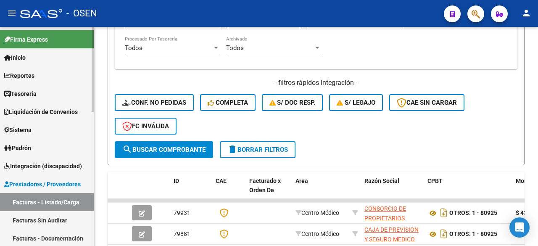
click at [46, 91] on link "Tesorería" at bounding box center [47, 93] width 94 height 18
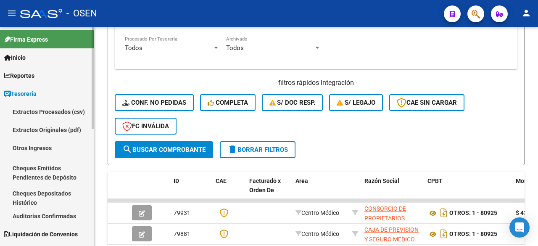
scroll to position [140, 0]
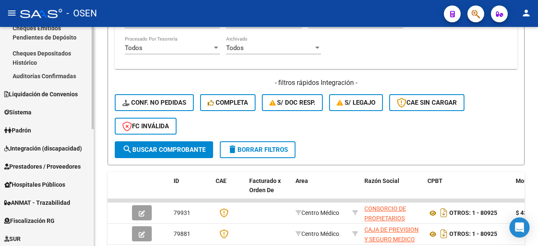
click at [53, 168] on span "Prestadores / Proveedores" at bounding box center [42, 166] width 76 height 9
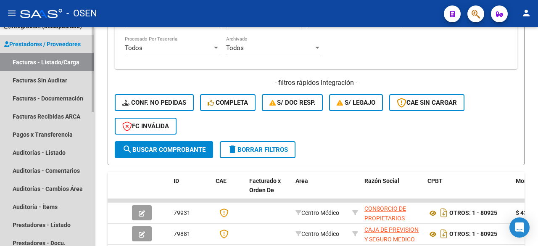
click at [63, 62] on link "Facturas - Listado/Carga" at bounding box center [47, 62] width 94 height 18
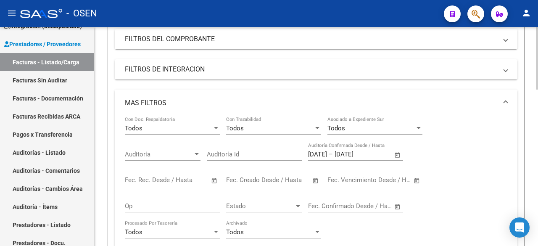
scroll to position [40, 0]
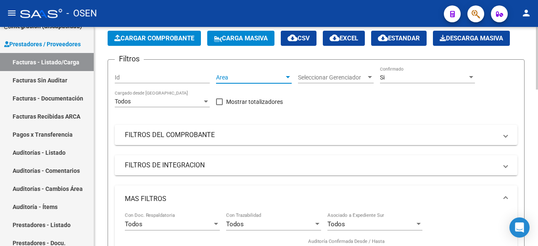
click at [281, 74] on span "Area" at bounding box center [250, 77] width 68 height 7
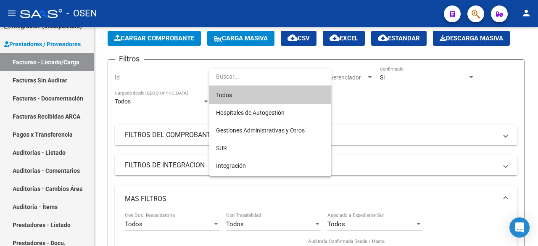
click at [146, 116] on div at bounding box center [269, 123] width 538 height 246
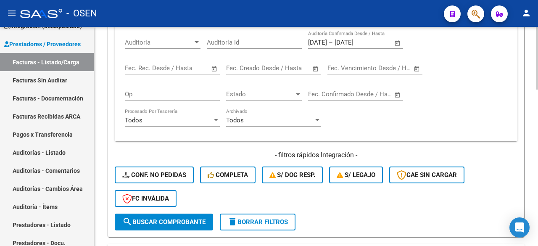
scroll to position [280, 0]
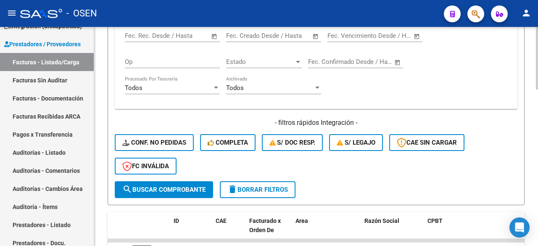
drag, startPoint x: 186, startPoint y: 178, endPoint x: 187, endPoint y: 189, distance: 11.4
click at [186, 178] on div "- filtros rápidos Integración - Conf. no pedidas Completa S/ Doc Resp. S/ legaj…" at bounding box center [316, 149] width 402 height 63
click at [187, 189] on span "search Buscar Comprobante" at bounding box center [163, 190] width 83 height 8
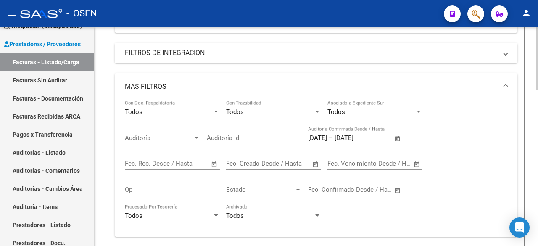
scroll to position [0, 0]
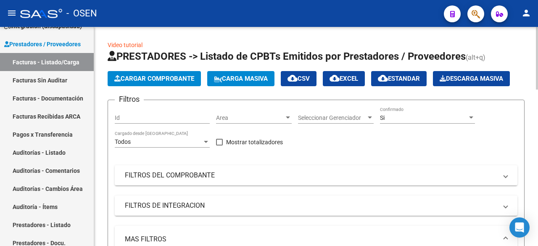
click at [297, 75] on mat-icon "cloud_download" at bounding box center [292, 78] width 10 height 10
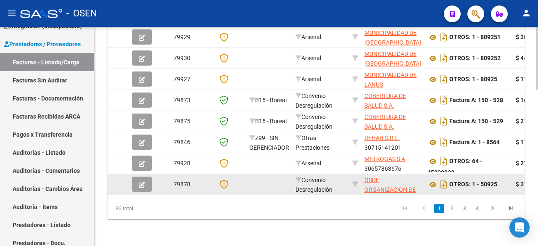
scroll to position [399, 0]
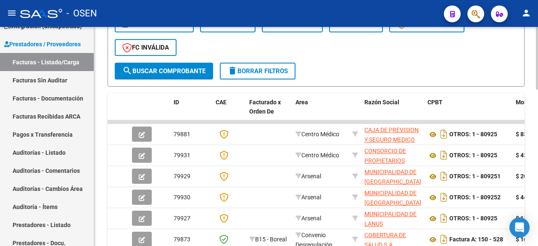
click at [289, 53] on div "- filtros rápidos Integración - Conf. no pedidas Completa S/ Doc Resp. S/ legaj…" at bounding box center [316, 31] width 402 height 63
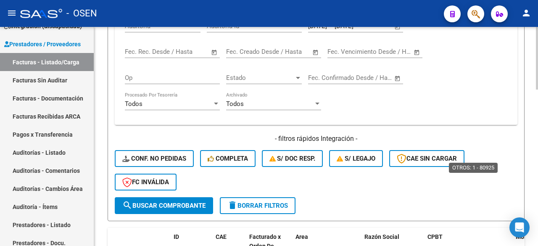
scroll to position [259, 0]
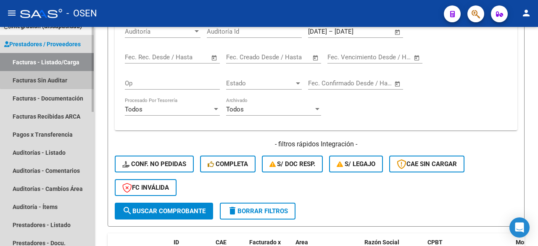
click at [66, 77] on link "Facturas Sin Auditar" at bounding box center [47, 80] width 94 height 18
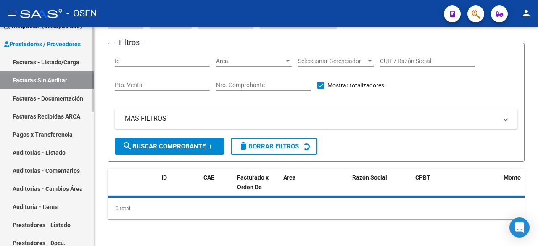
click at [62, 63] on link "Facturas - Listado/Carga" at bounding box center [47, 62] width 94 height 18
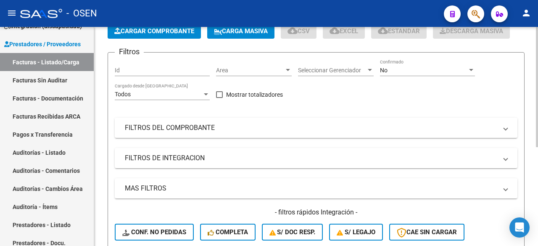
scroll to position [40, 0]
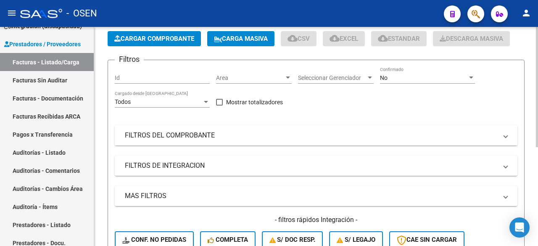
click at [249, 134] on mat-panel-title "FILTROS DEL COMPROBANTE" at bounding box center [311, 135] width 372 height 9
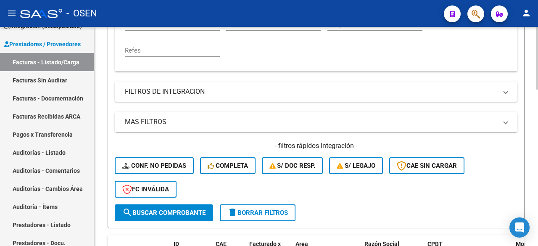
scroll to position [320, 0]
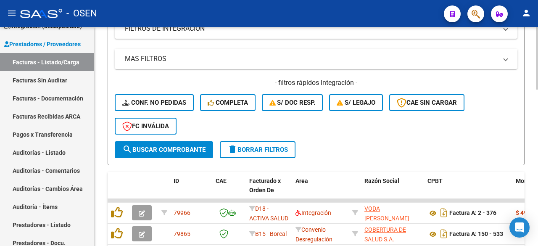
click at [315, 59] on mat-panel-title "MAS FILTROS" at bounding box center [311, 58] width 372 height 9
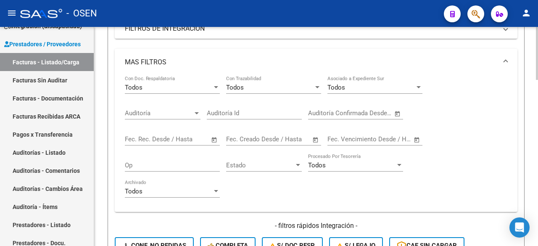
click at [313, 137] on span "Open calendar" at bounding box center [315, 139] width 20 height 20
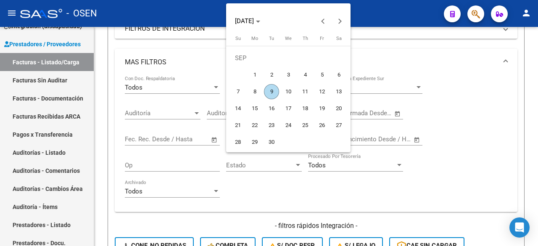
click at [255, 175] on div at bounding box center [269, 123] width 538 height 246
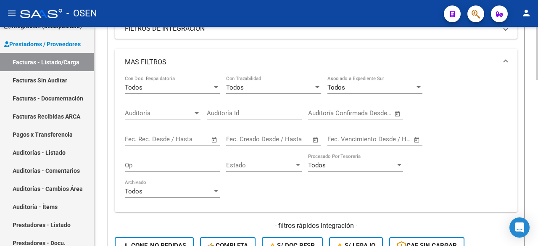
click at [308, 139] on span "Open calendar" at bounding box center [315, 139] width 20 height 20
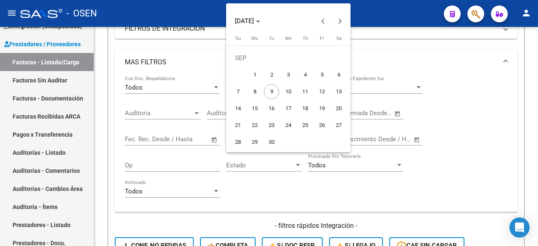
click at [257, 92] on span "8" at bounding box center [254, 91] width 15 height 15
type input "[DATE]"
click at [270, 88] on span "9" at bounding box center [271, 91] width 15 height 15
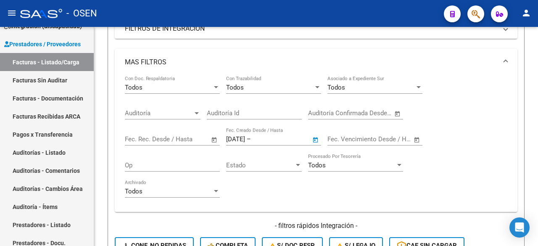
type input "[DATE]"
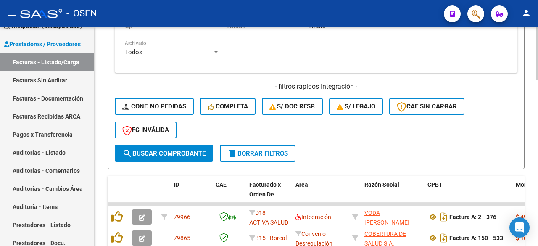
scroll to position [460, 0]
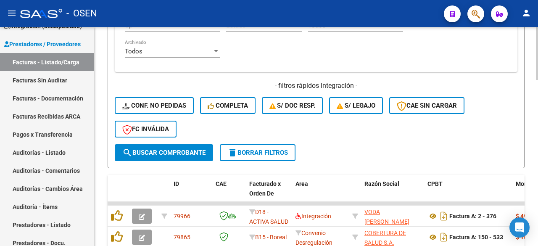
click at [193, 150] on span "search Buscar Comprobante" at bounding box center [163, 153] width 83 height 8
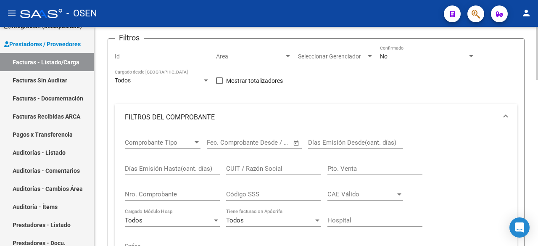
scroll to position [40, 0]
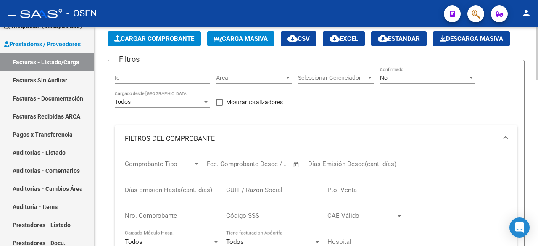
click at [170, 169] on div "Comprobante Tipo Comprobante Tipo" at bounding box center [163, 161] width 76 height 18
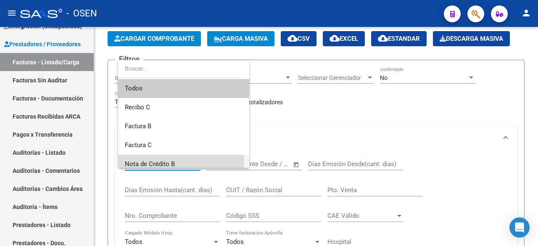
click at [145, 159] on span "Nota de Crédito B" at bounding box center [184, 164] width 118 height 19
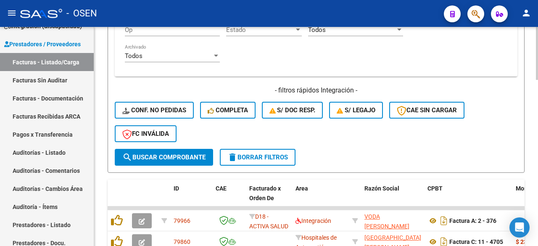
scroll to position [460, 0]
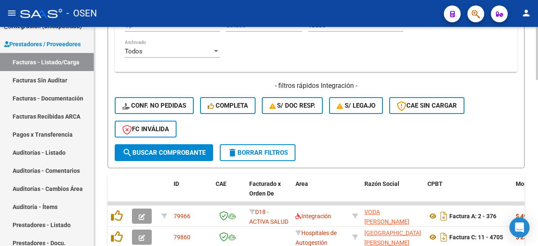
click at [181, 151] on span "search Buscar Comprobante" at bounding box center [163, 153] width 83 height 8
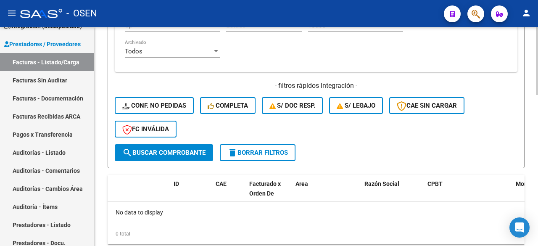
scroll to position [40, 0]
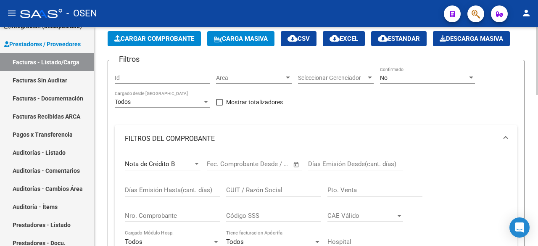
click at [200, 165] on app-drop-down-list "Nota de Crédito B Comprobante Tipo" at bounding box center [166, 165] width 82 height 26
click at [188, 162] on div "Nota de Crédito B" at bounding box center [159, 164] width 68 height 8
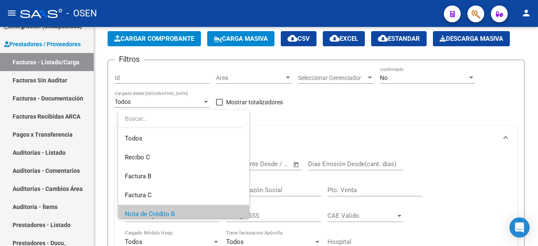
scroll to position [50, 0]
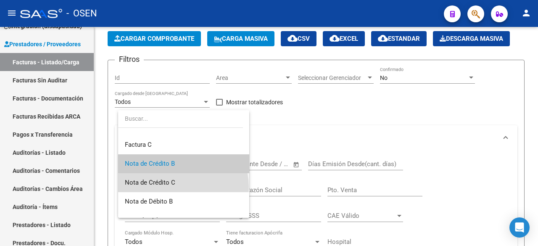
click at [183, 186] on span "Nota de Crédito C" at bounding box center [184, 182] width 118 height 19
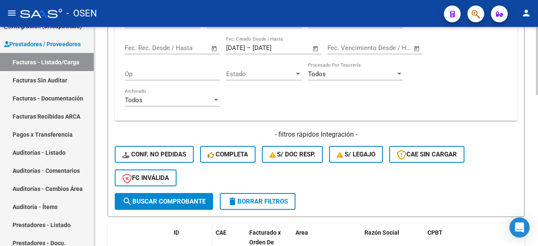
scroll to position [460, 0]
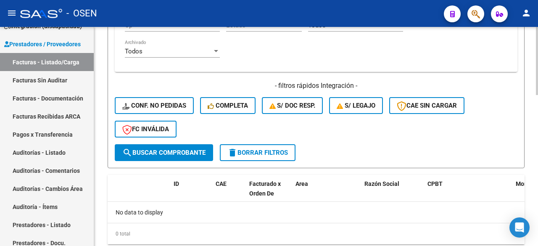
click at [189, 159] on button "search Buscar Comprobante" at bounding box center [164, 152] width 98 height 17
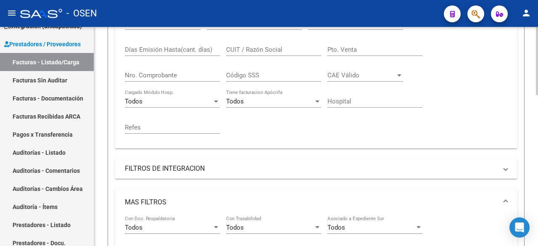
scroll to position [40, 0]
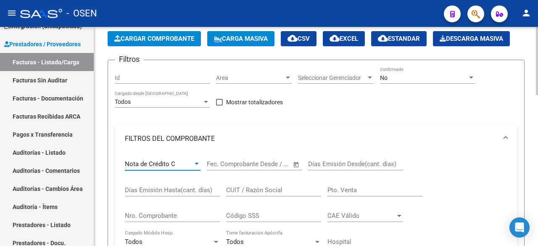
click at [192, 163] on div "Nota de Crédito C" at bounding box center [159, 164] width 68 height 8
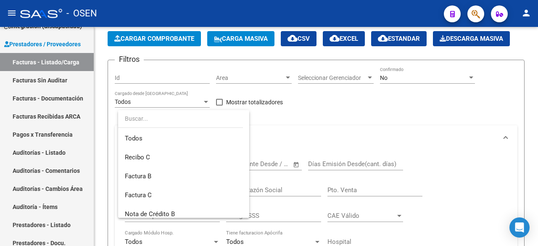
scroll to position [69, 0]
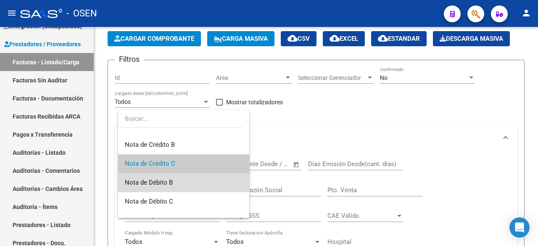
click at [184, 181] on span "Nota de Débito B" at bounding box center [184, 182] width 118 height 19
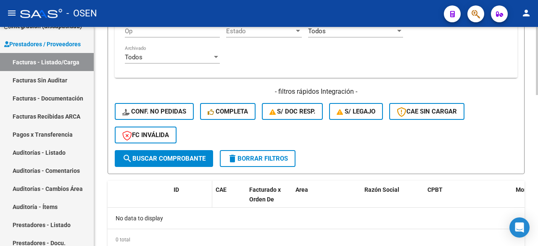
scroll to position [460, 0]
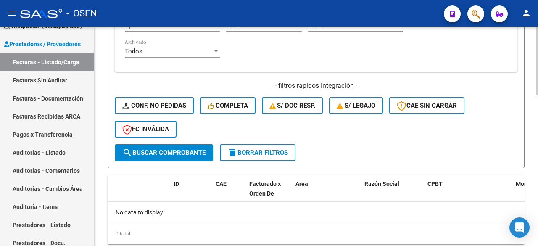
click at [187, 152] on span "search Buscar Comprobante" at bounding box center [163, 153] width 83 height 8
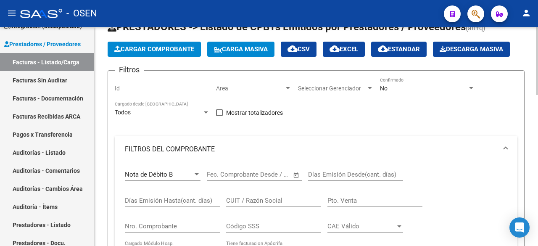
scroll to position [0, 0]
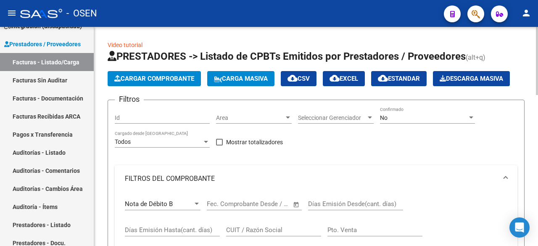
click at [180, 203] on div "Nota de Débito B" at bounding box center [159, 204] width 68 height 8
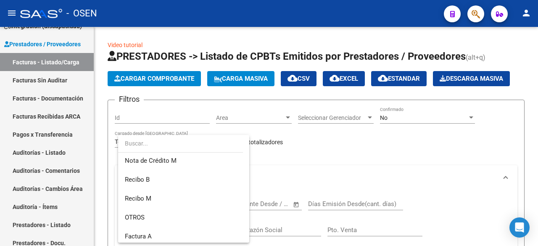
scroll to position [205, 0]
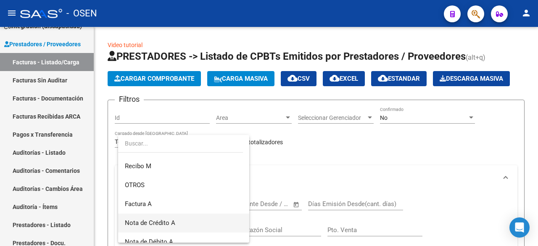
click at [215, 222] on span "Nota de Crédito A" at bounding box center [184, 222] width 118 height 19
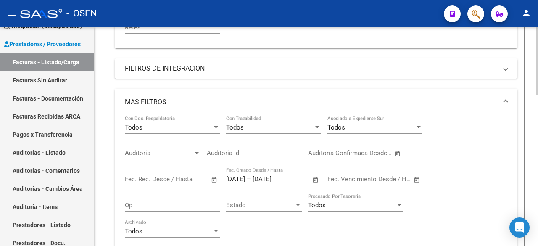
scroll to position [420, 0]
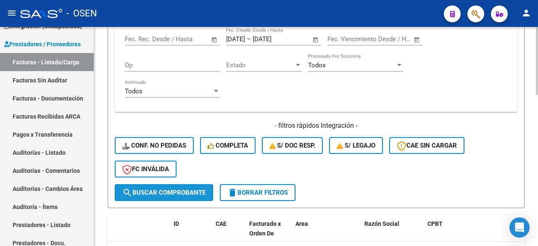
click at [177, 190] on span "search Buscar Comprobante" at bounding box center [163, 193] width 83 height 8
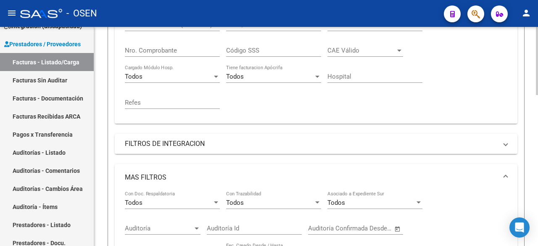
scroll to position [65, 0]
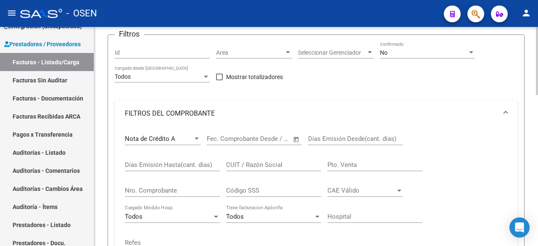
click at [194, 132] on div "Nota de Crédito A Comprobante Tipo" at bounding box center [163, 136] width 76 height 18
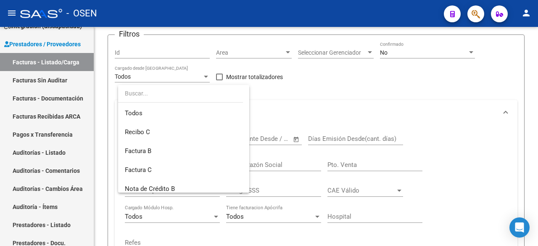
scroll to position [239, 0]
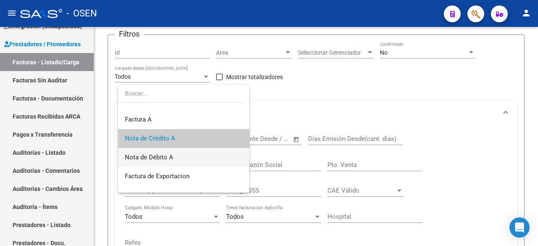
click at [179, 155] on span "Nota de Débito A" at bounding box center [184, 157] width 118 height 19
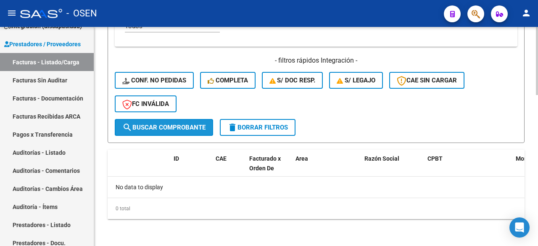
click at [198, 130] on span "search Buscar Comprobante" at bounding box center [163, 127] width 83 height 8
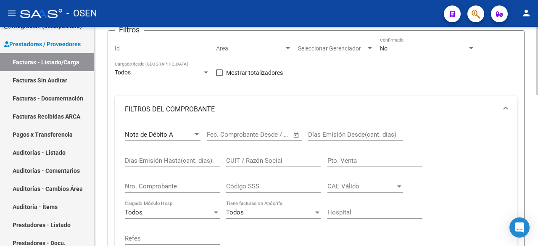
scroll to position [65, 0]
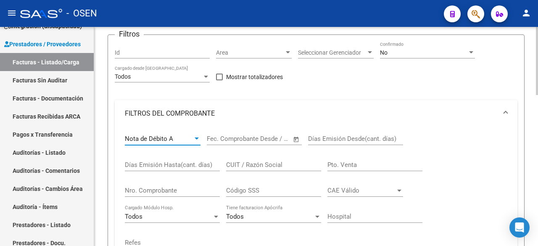
click at [178, 135] on div "Nota de Débito A" at bounding box center [159, 139] width 68 height 8
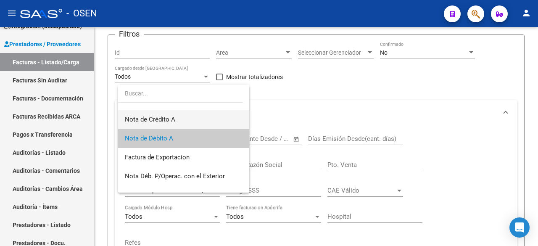
click at [177, 117] on span "Nota de Crédito A" at bounding box center [184, 119] width 118 height 19
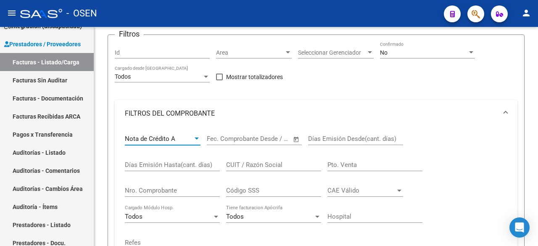
scroll to position [265, 0]
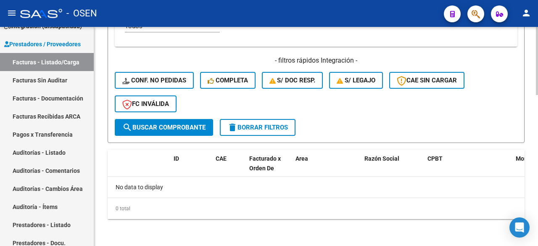
click at [188, 133] on button "search Buscar Comprobante" at bounding box center [164, 127] width 98 height 17
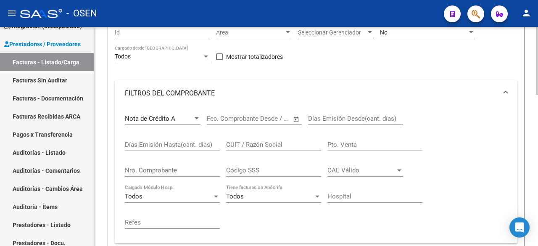
scroll to position [65, 0]
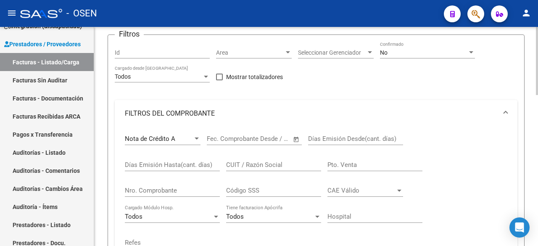
click at [180, 128] on div "Nota de Crédito A Comprobante Tipo" at bounding box center [163, 136] width 76 height 18
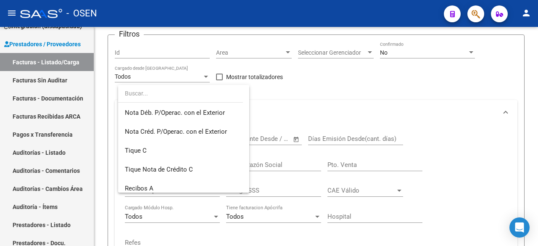
scroll to position [275, 0]
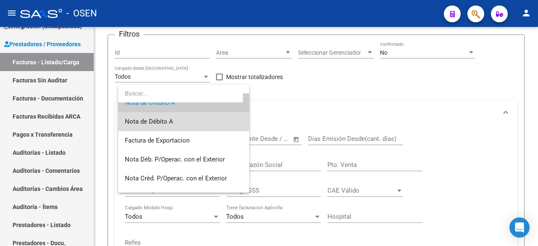
click at [204, 123] on span "Nota de Débito A" at bounding box center [184, 121] width 118 height 19
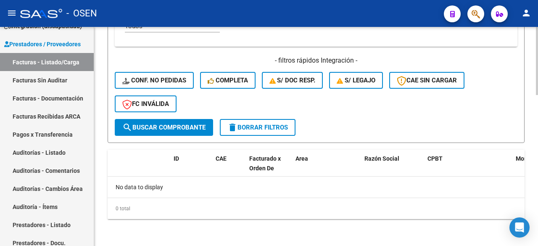
click at [184, 129] on span "search Buscar Comprobante" at bounding box center [163, 127] width 83 height 8
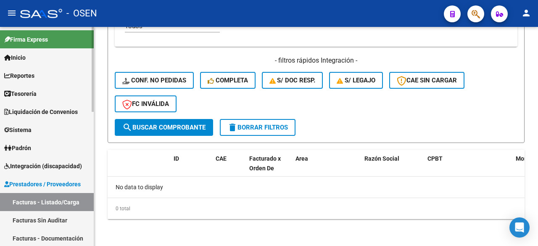
click at [54, 95] on link "Tesorería" at bounding box center [47, 93] width 94 height 18
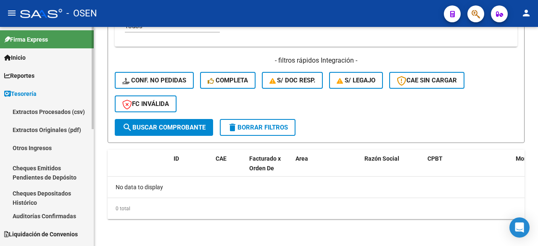
click at [60, 209] on link "Auditorías Confirmadas" at bounding box center [47, 216] width 94 height 18
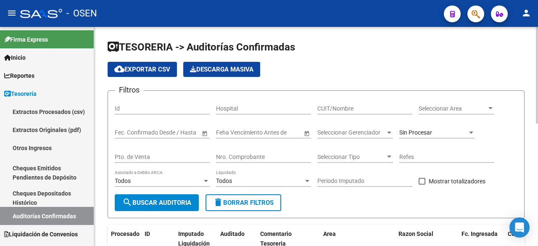
click at [384, 102] on div "CUIT/Nombre" at bounding box center [364, 105] width 95 height 17
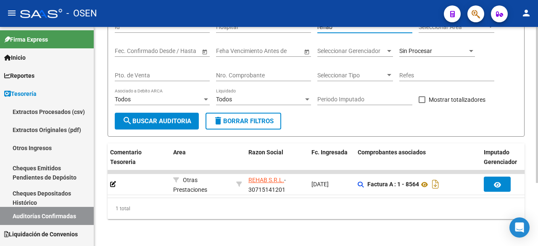
scroll to position [0, 164]
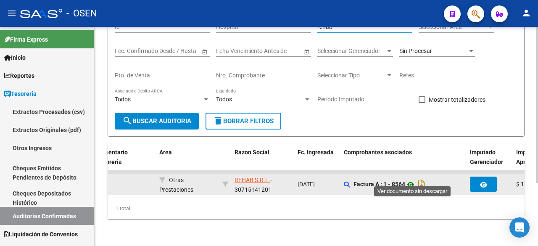
type input "rehab"
click at [413, 181] on icon at bounding box center [410, 184] width 11 height 10
click at [411, 179] on icon at bounding box center [410, 184] width 11 height 10
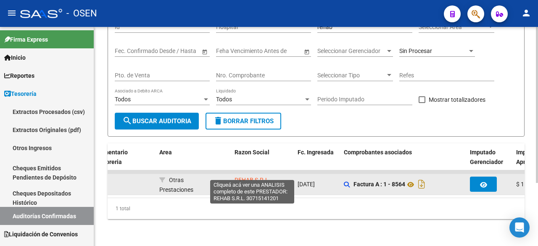
click at [242, 176] on span "REHAB S.R.L." at bounding box center [252, 179] width 36 height 7
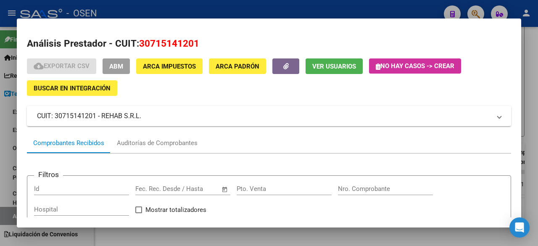
click at [117, 66] on span "ABM" at bounding box center [116, 67] width 14 height 8
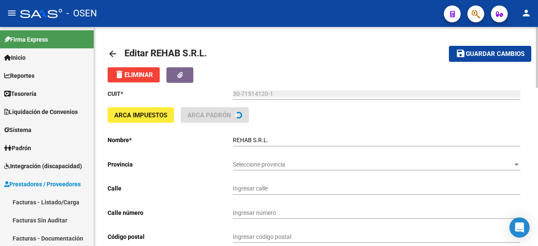
type input "[DATE]"
type input "2477"
type input "1440"
type input "CABA"
type input "477330"
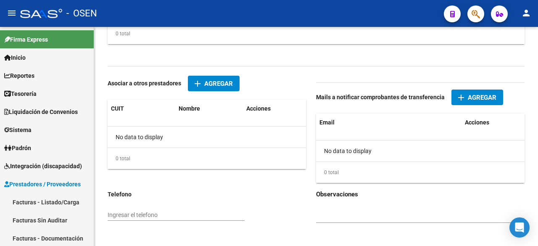
scroll to position [560, 0]
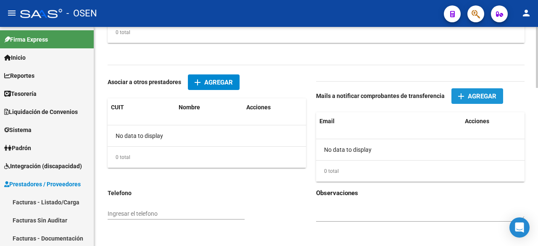
click at [469, 101] on button "add Agregar" at bounding box center [477, 96] width 52 height 16
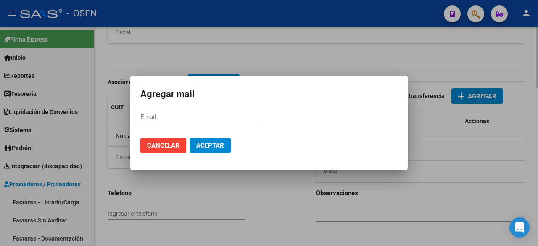
click at [128, 119] on div at bounding box center [269, 123] width 538 height 246
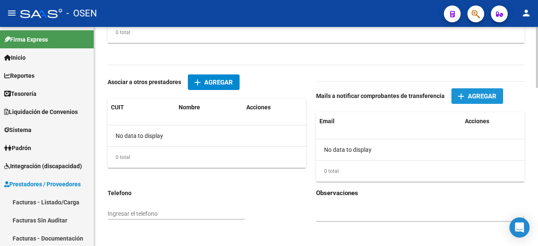
click at [475, 95] on span "Agregar" at bounding box center [481, 96] width 29 height 8
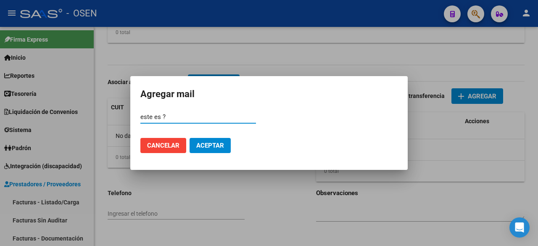
drag, startPoint x: 182, startPoint y: 115, endPoint x: 26, endPoint y: 113, distance: 156.7
click at [22, 115] on div "Agregar mail este es ? Email Cancelar Aceptar" at bounding box center [269, 123] width 538 height 246
paste input "[EMAIL_ADDRESS][DOMAIN_NAME]"
type input "[EMAIL_ADDRESS][DOMAIN_NAME]"
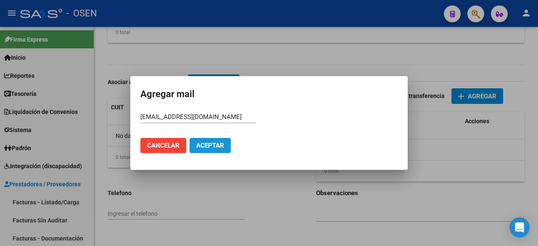
click at [222, 144] on span "Aceptar" at bounding box center [210, 146] width 28 height 8
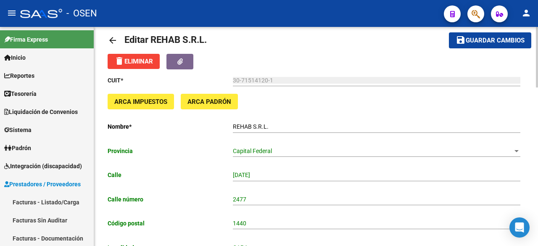
scroll to position [0, 0]
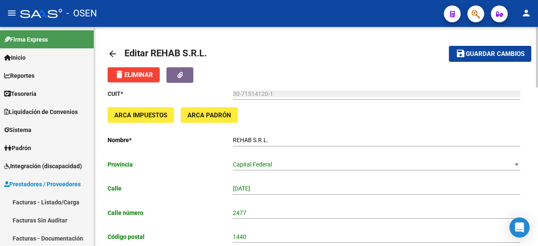
click at [487, 56] on span "Guardar cambios" at bounding box center [494, 54] width 59 height 8
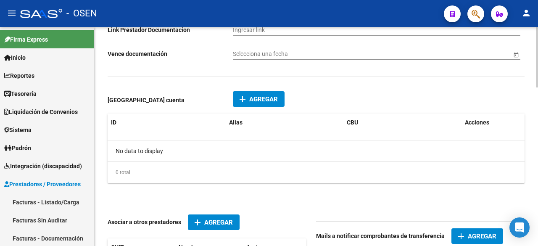
scroll to position [560, 0]
